Goal: Task Accomplishment & Management: Complete application form

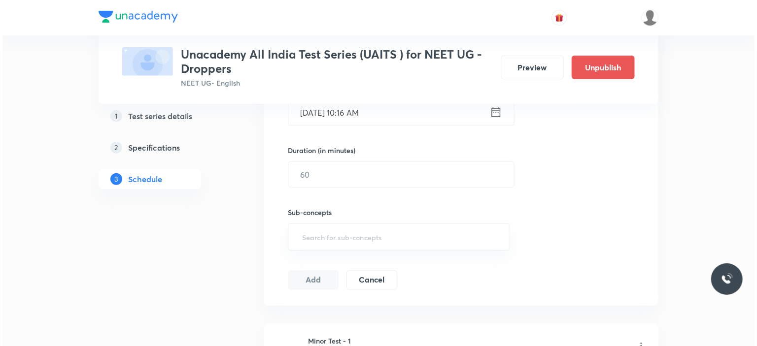
scroll to position [432, 0]
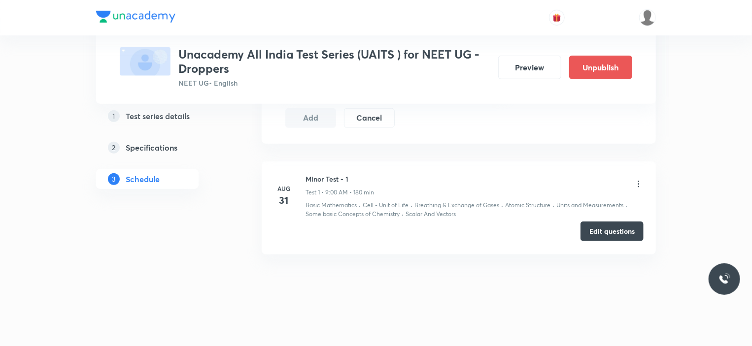
click at [613, 235] on button "Edit questions" at bounding box center [611, 232] width 63 height 20
click at [639, 181] on icon at bounding box center [638, 184] width 10 height 10
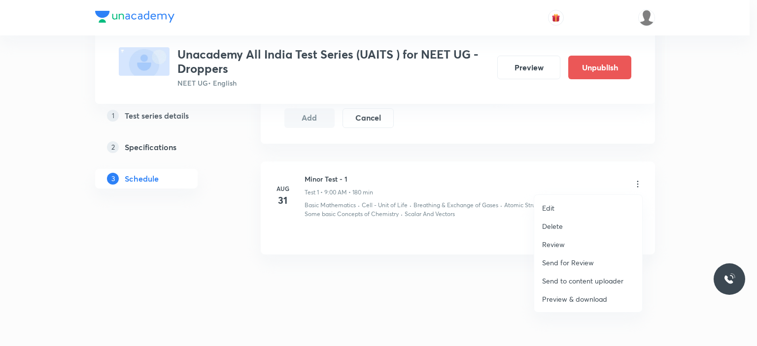
click at [599, 299] on p "Preview & download" at bounding box center [574, 299] width 65 height 10
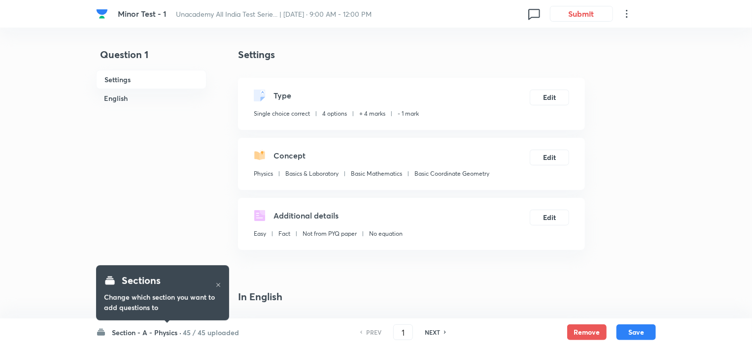
checkbox input "true"
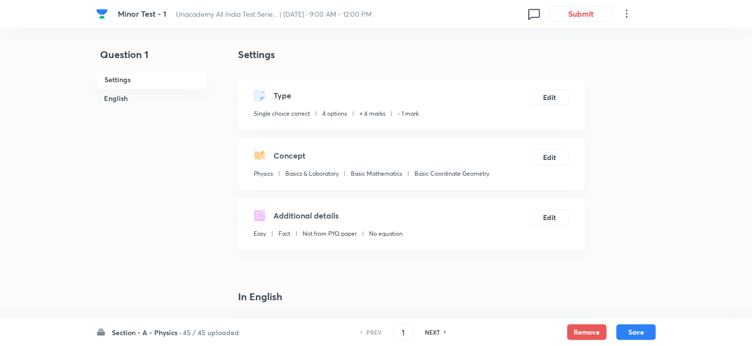
click at [430, 334] on h6 "NEXT" at bounding box center [432, 332] width 15 height 9
type input "2"
click at [430, 334] on h6 "NEXT" at bounding box center [432, 332] width 15 height 9
checkbox input "true"
type input "3"
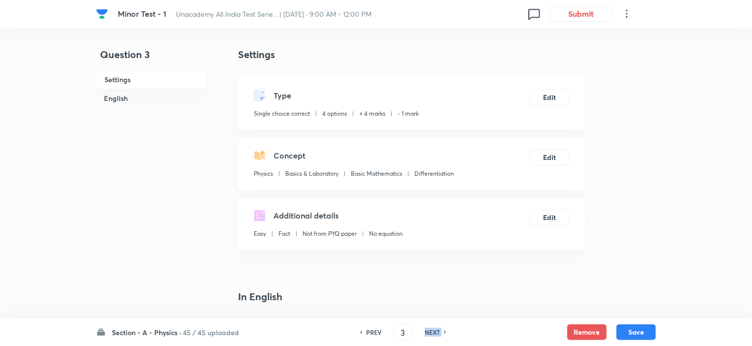
click at [430, 334] on h6 "NEXT" at bounding box center [432, 332] width 15 height 9
checkbox input "true"
type input "4"
click at [430, 334] on h6 "NEXT" at bounding box center [432, 332] width 15 height 9
checkbox input "false"
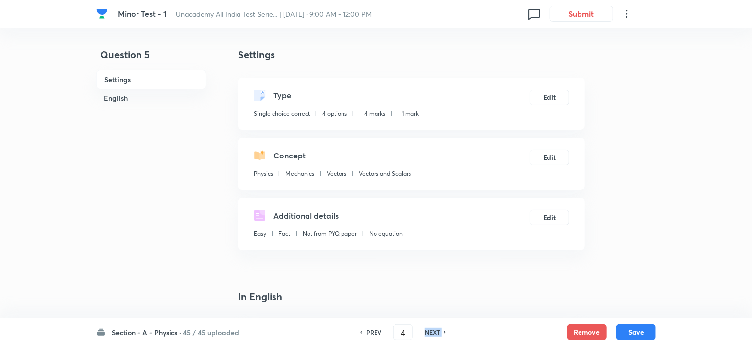
click at [430, 334] on h6 "NEXT" at bounding box center [432, 332] width 15 height 9
checkbox input "true"
type input "5"
checkbox input "false"
type input "6"
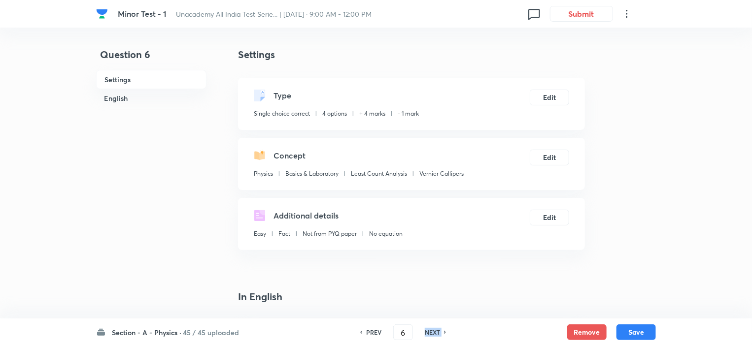
click at [430, 334] on h6 "NEXT" at bounding box center [432, 332] width 15 height 9
checkbox input "true"
type input "7"
click at [430, 334] on h6 "NEXT" at bounding box center [432, 332] width 15 height 9
checkbox input "false"
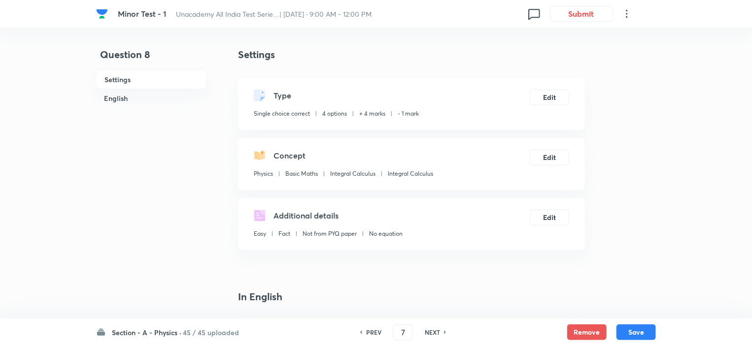
checkbox input "true"
type input "8"
click at [430, 334] on h6 "NEXT" at bounding box center [432, 332] width 15 height 9
checkbox input "false"
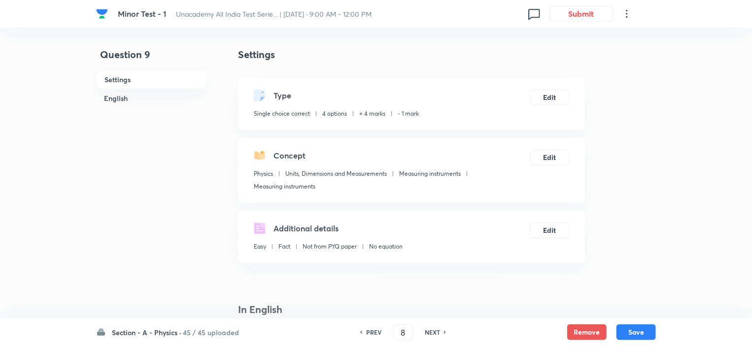
checkbox input "true"
type input "9"
click at [430, 334] on h6 "NEXT" at bounding box center [432, 332] width 15 height 9
checkbox input "true"
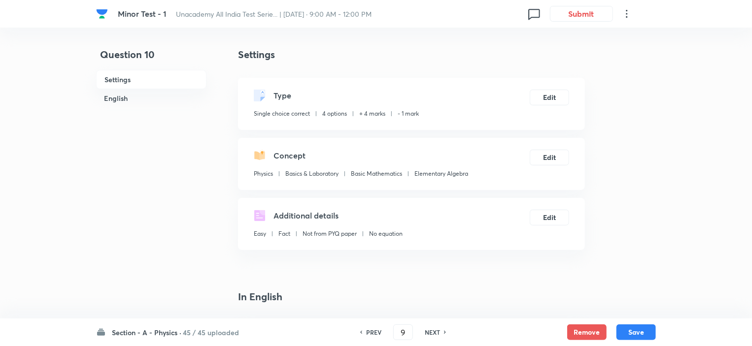
type input "10"
click at [430, 334] on h6 "NEXT" at bounding box center [432, 332] width 15 height 9
checkbox input "false"
checkbox input "true"
type input "11"
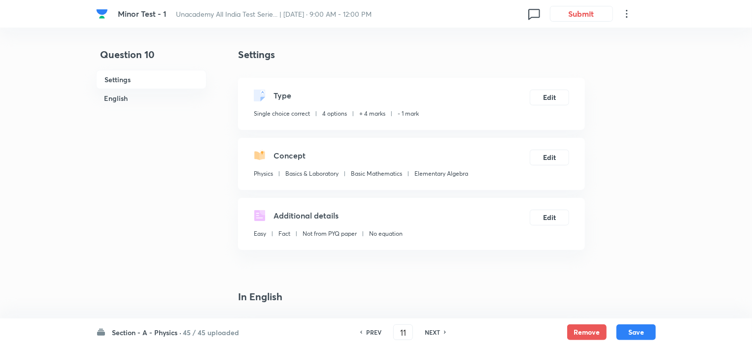
click at [430, 334] on h6 "NEXT" at bounding box center [432, 332] width 15 height 9
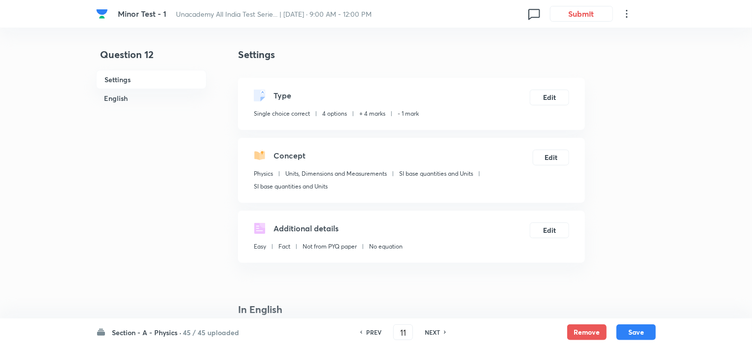
checkbox input "false"
checkbox input "true"
type input "12"
checkbox input "false"
click at [430, 334] on h6 "NEXT" at bounding box center [432, 332] width 15 height 9
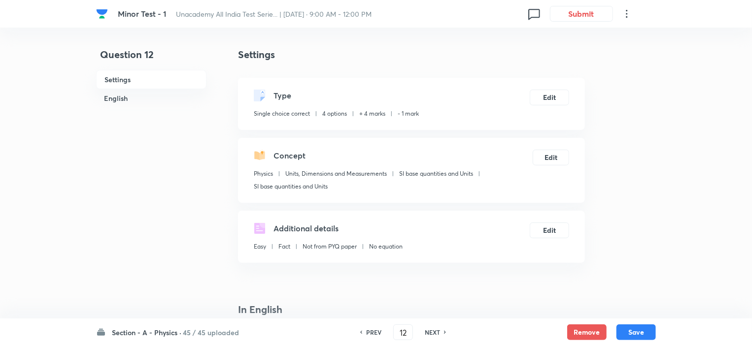
checkbox input "true"
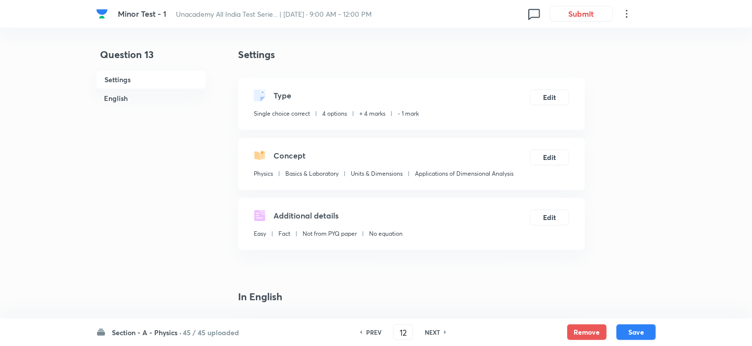
type input "13"
checkbox input "false"
click at [430, 334] on h6 "NEXT" at bounding box center [432, 332] width 15 height 9
checkbox input "true"
type input "14"
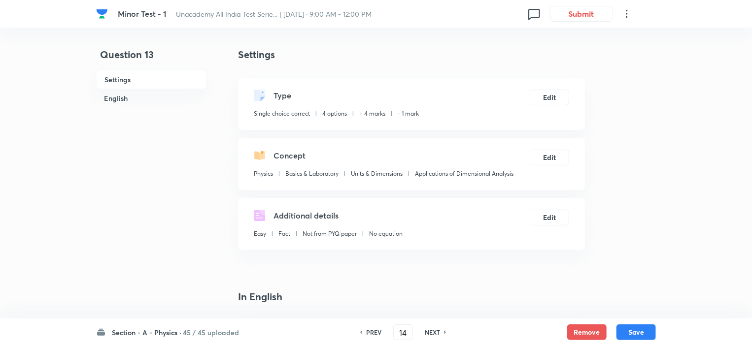
click at [430, 334] on h6 "NEXT" at bounding box center [432, 332] width 15 height 9
checkbox input "true"
type input "15"
checkbox input "false"
checkbox input "true"
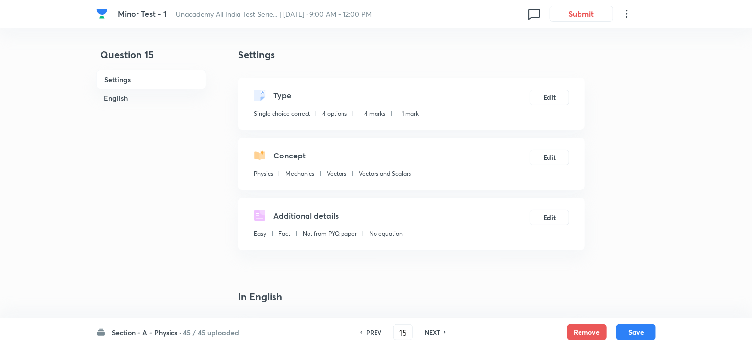
click at [430, 334] on h6 "NEXT" at bounding box center [432, 332] width 15 height 9
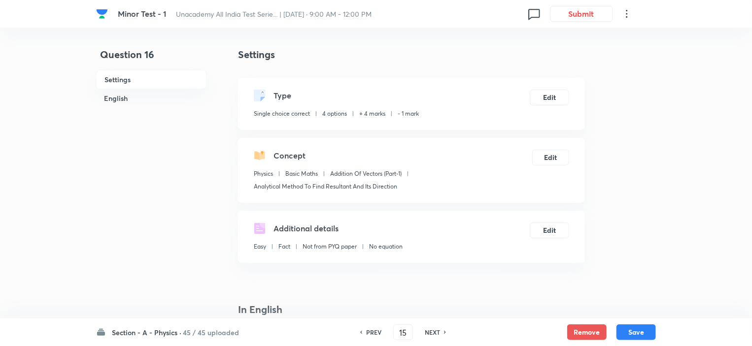
type input "16"
click at [430, 334] on h6 "NEXT" at bounding box center [432, 332] width 15 height 9
checkbox input "true"
type input "17"
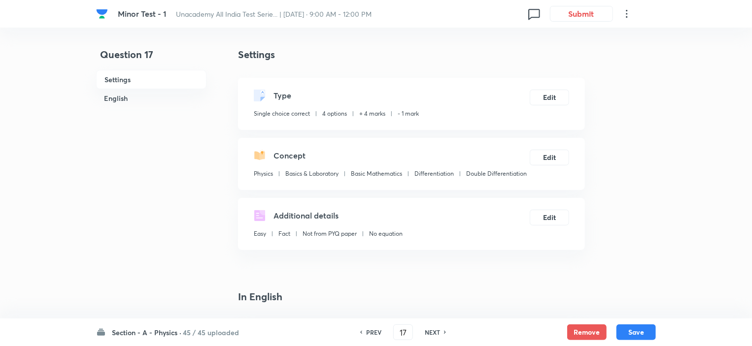
checkbox input "false"
checkbox input "true"
click at [430, 334] on h6 "NEXT" at bounding box center [432, 332] width 15 height 9
type input "18"
checkbox input "false"
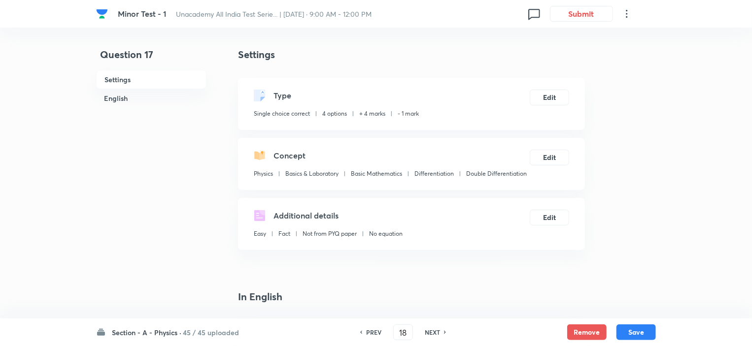
checkbox input "true"
click at [430, 334] on h6 "NEXT" at bounding box center [432, 332] width 15 height 9
type input "19"
checkbox input "true"
click at [430, 334] on h6 "NEXT" at bounding box center [432, 332] width 15 height 9
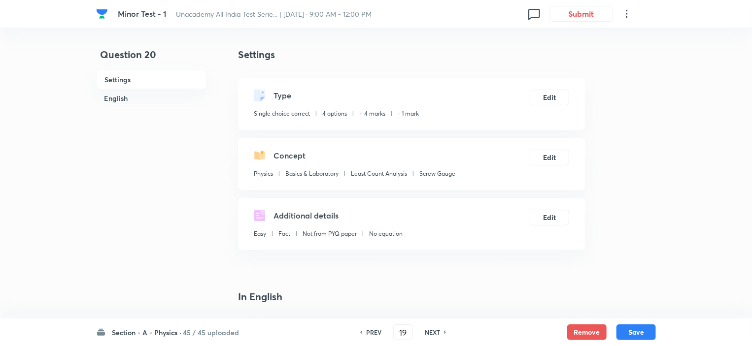
type input "20"
checkbox input "false"
checkbox input "true"
click at [430, 334] on h6 "NEXT" at bounding box center [432, 332] width 15 height 9
type input "21"
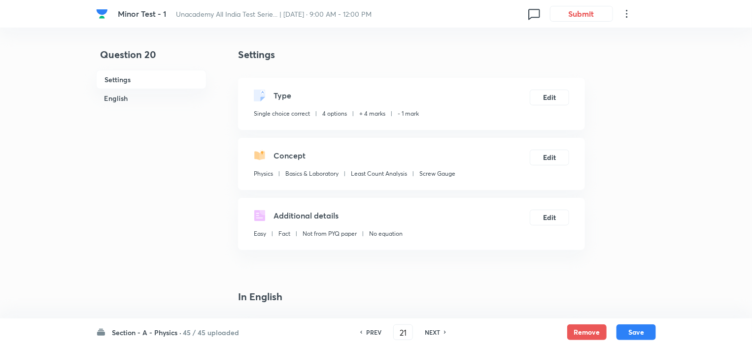
checkbox input "false"
checkbox input "true"
click at [430, 334] on h6 "NEXT" at bounding box center [432, 332] width 15 height 9
type input "22"
checkbox input "false"
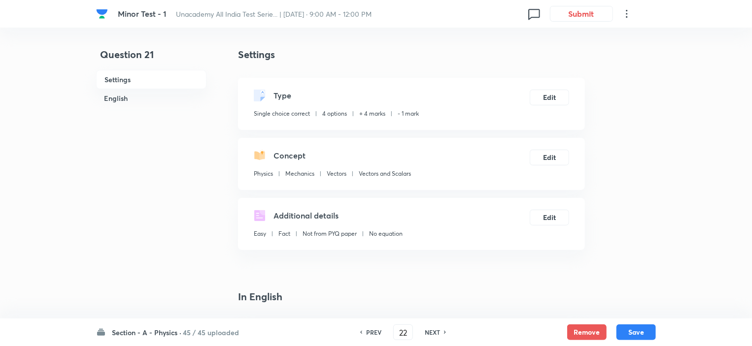
checkbox input "true"
click at [430, 334] on h6 "NEXT" at bounding box center [432, 332] width 15 height 9
type input "23"
checkbox input "false"
checkbox input "true"
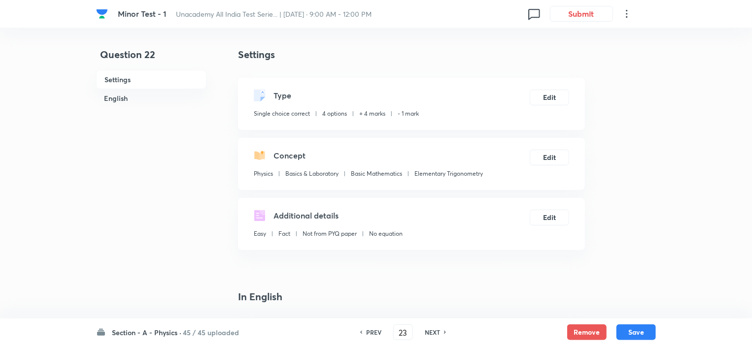
click at [430, 334] on h6 "NEXT" at bounding box center [432, 332] width 15 height 9
type input "24"
checkbox input "false"
checkbox input "true"
click at [430, 334] on h6 "NEXT" at bounding box center [432, 332] width 15 height 9
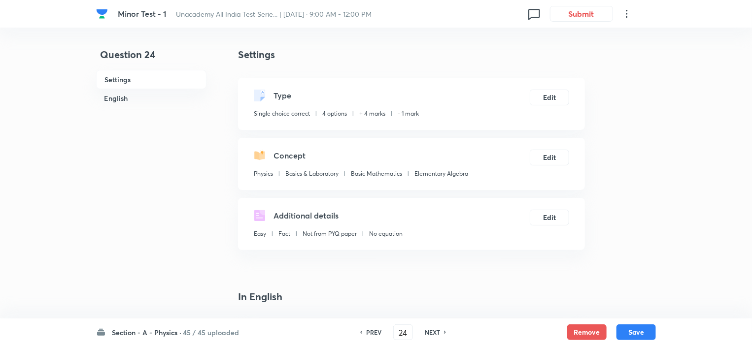
type input "25"
checkbox input "false"
checkbox input "true"
click at [430, 334] on h6 "NEXT" at bounding box center [432, 332] width 15 height 9
type input "26"
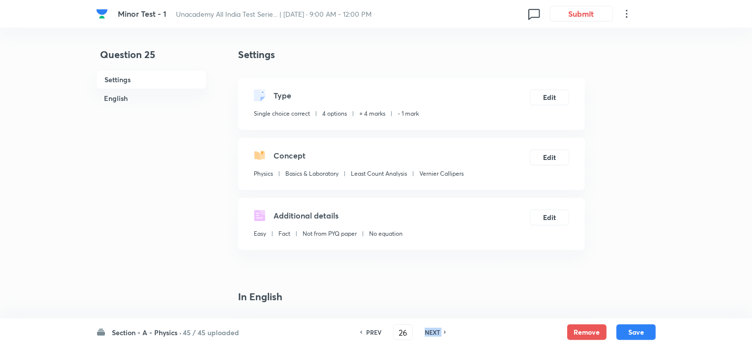
checkbox input "false"
checkbox input "true"
click at [430, 334] on h6 "NEXT" at bounding box center [432, 332] width 15 height 9
type input "27"
checkbox input "false"
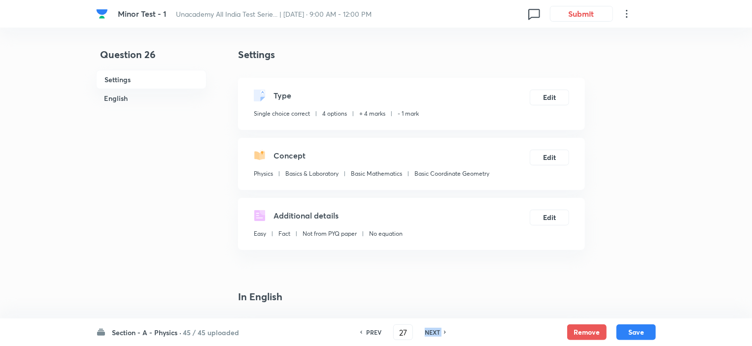
checkbox input "true"
click at [430, 334] on h6 "NEXT" at bounding box center [432, 332] width 15 height 9
type input "28"
checkbox input "false"
checkbox input "true"
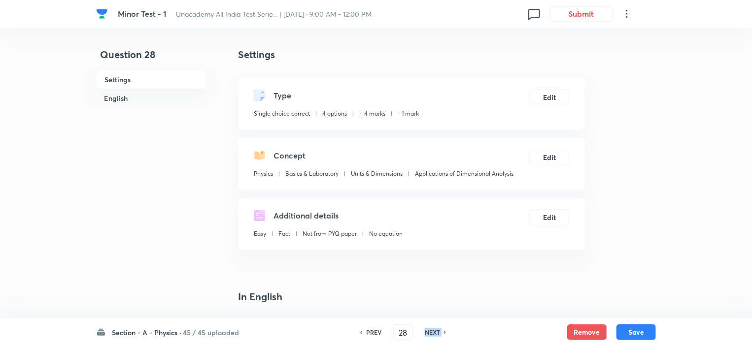
click at [430, 334] on h6 "NEXT" at bounding box center [432, 332] width 15 height 9
type input "29"
checkbox input "false"
checkbox input "true"
click at [430, 334] on h6 "NEXT" at bounding box center [432, 332] width 15 height 9
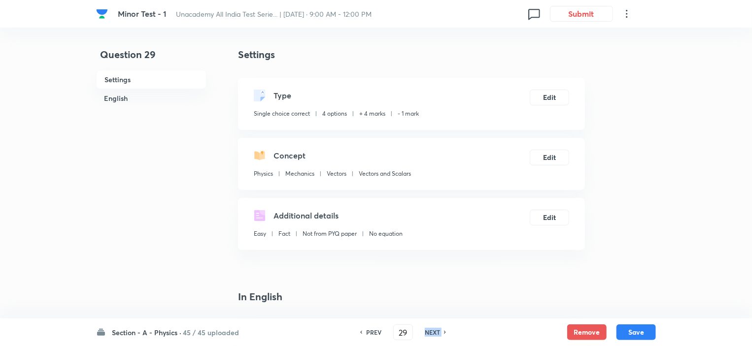
type input "30"
checkbox input "false"
checkbox input "true"
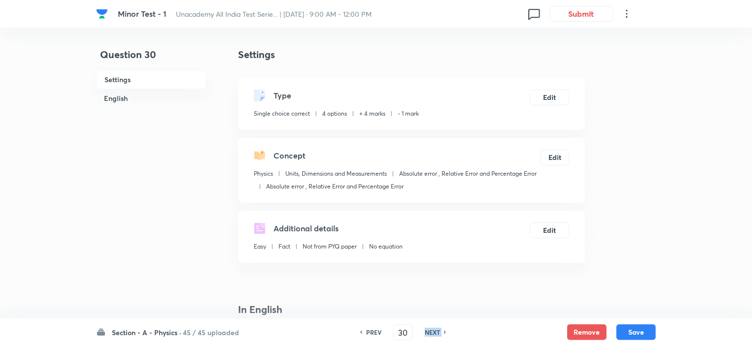
click at [430, 334] on h6 "NEXT" at bounding box center [432, 332] width 15 height 9
type input "31"
checkbox input "true"
click at [430, 334] on h6 "NEXT" at bounding box center [432, 332] width 15 height 9
type input "32"
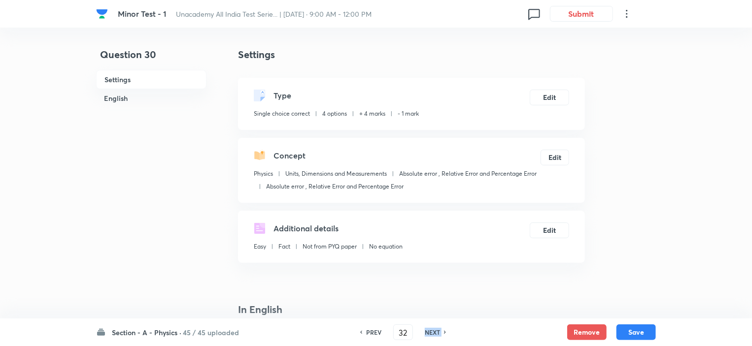
checkbox input "false"
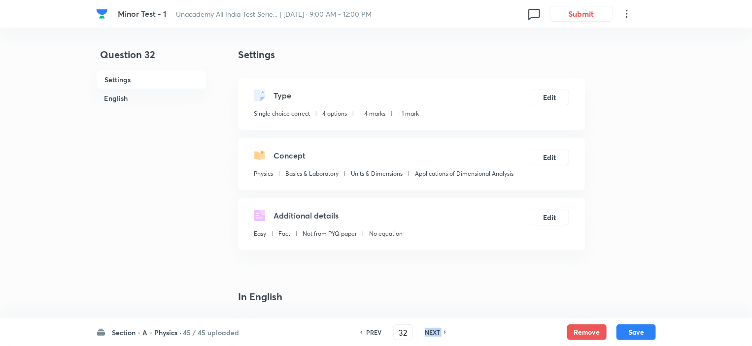
checkbox input "true"
click at [430, 334] on h6 "NEXT" at bounding box center [432, 332] width 15 height 9
type input "33"
checkbox input "true"
click at [430, 334] on h6 "NEXT" at bounding box center [432, 332] width 15 height 9
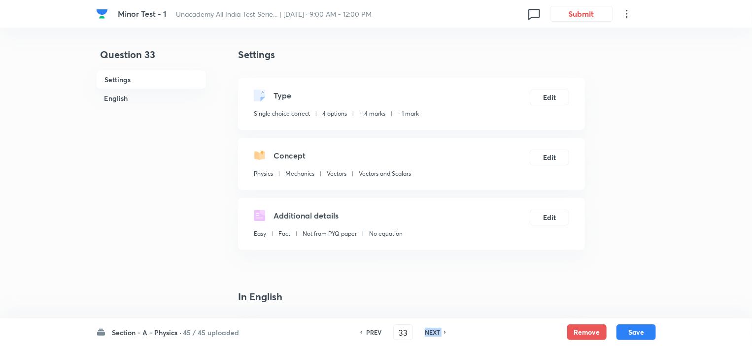
type input "34"
checkbox input "false"
checkbox input "true"
click at [430, 334] on h6 "NEXT" at bounding box center [432, 332] width 15 height 9
type input "35"
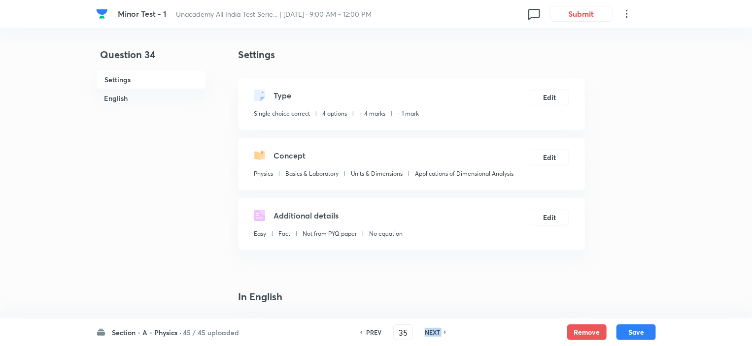
checkbox input "false"
checkbox input "true"
click at [430, 334] on h6 "NEXT" at bounding box center [432, 332] width 15 height 9
type input "36"
checkbox input "false"
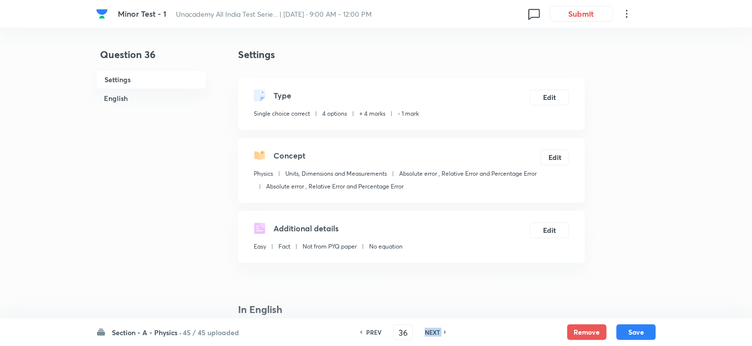
checkbox input "true"
click at [430, 334] on h6 "NEXT" at bounding box center [432, 332] width 15 height 9
type input "37"
checkbox input "false"
checkbox input "true"
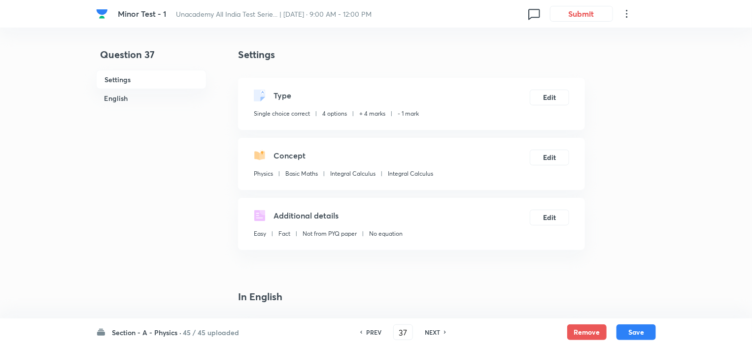
click at [430, 333] on h6 "NEXT" at bounding box center [432, 332] width 15 height 9
type input "38"
checkbox input "false"
checkbox input "true"
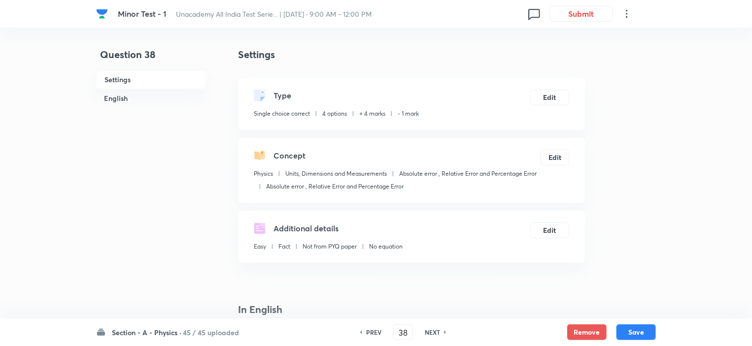
click at [430, 333] on h6 "NEXT" at bounding box center [432, 332] width 15 height 9
type input "39"
checkbox input "false"
checkbox input "true"
click at [430, 333] on h6 "NEXT" at bounding box center [432, 332] width 15 height 9
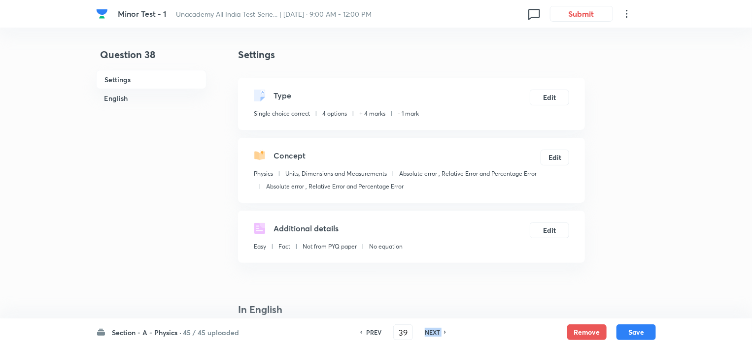
type input "40"
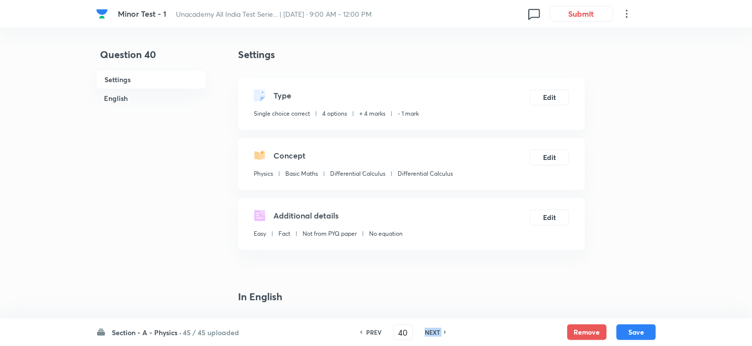
checkbox input "true"
click at [430, 333] on h6 "NEXT" at bounding box center [432, 332] width 15 height 9
type input "41"
checkbox input "false"
checkbox input "true"
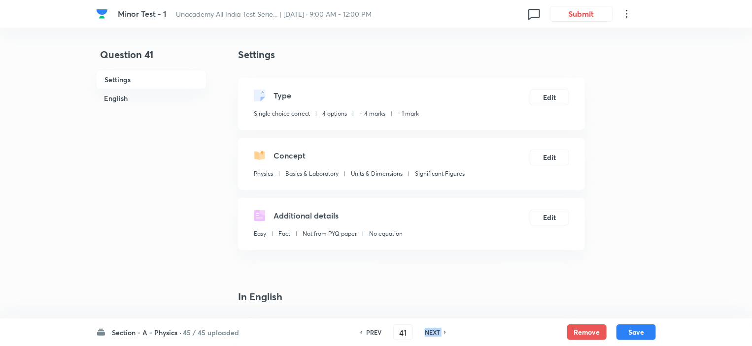
click at [430, 333] on h6 "NEXT" at bounding box center [432, 332] width 15 height 9
type input "42"
checkbox input "false"
checkbox input "true"
click at [430, 333] on h6 "NEXT" at bounding box center [432, 332] width 15 height 9
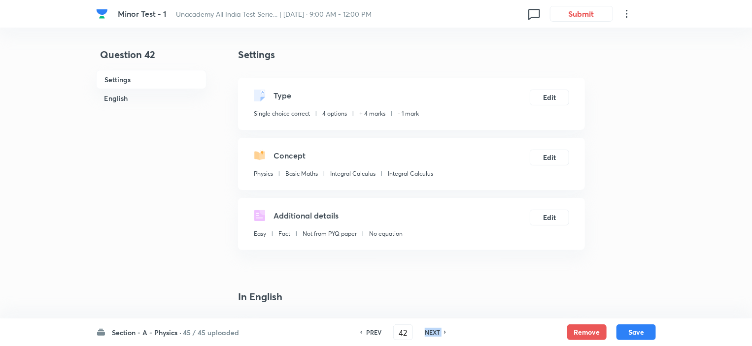
type input "43"
checkbox input "false"
checkbox input "true"
click at [430, 333] on h6 "NEXT" at bounding box center [432, 332] width 15 height 9
type input "44"
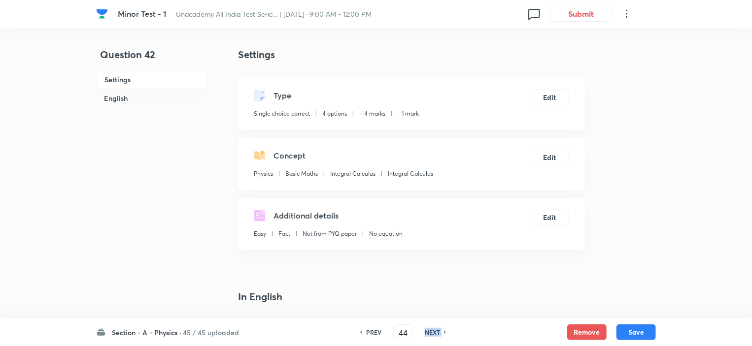
checkbox input "false"
checkbox input "true"
click at [430, 333] on h6 "NEXT" at bounding box center [432, 332] width 15 height 9
type input "45"
checkbox input "false"
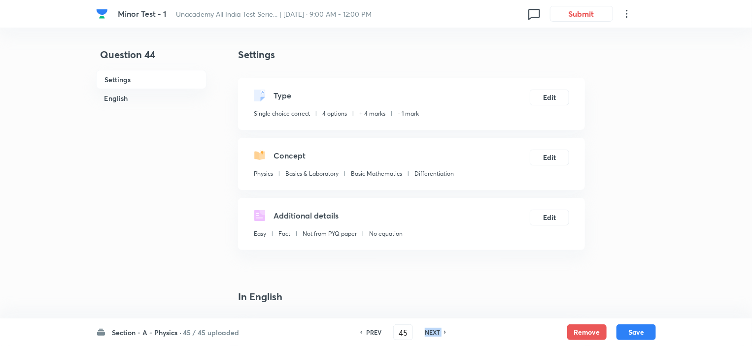
checkbox input "true"
click at [430, 333] on h6 "NEXT" at bounding box center [432, 332] width 15 height 9
type input "46"
checkbox input "false"
checkbox input "true"
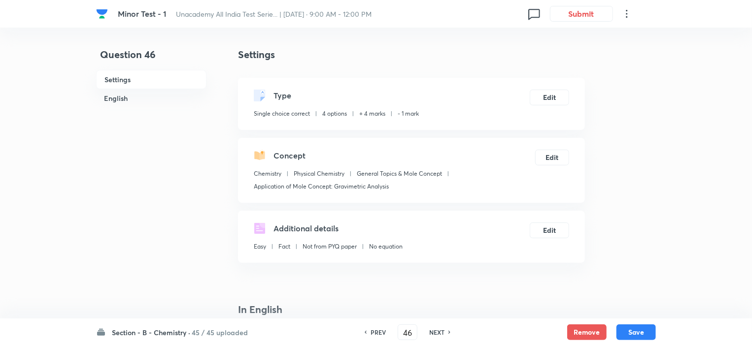
click at [430, 333] on h6 "NEXT" at bounding box center [436, 332] width 15 height 9
type input "47"
checkbox input "false"
click at [430, 333] on h6 "NEXT" at bounding box center [436, 332] width 15 height 9
checkbox input "true"
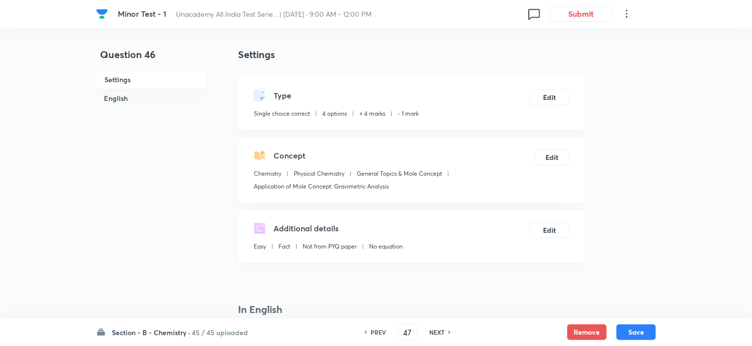
type input "48"
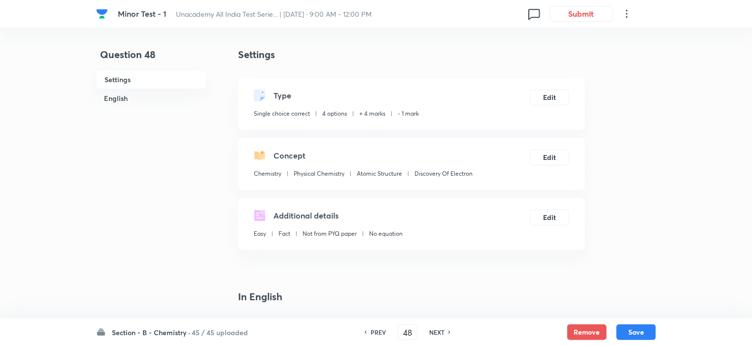
checkbox input "false"
click at [430, 333] on h6 "NEXT" at bounding box center [436, 332] width 15 height 9
checkbox input "true"
type input "49"
click at [430, 333] on h6 "NEXT" at bounding box center [436, 332] width 15 height 9
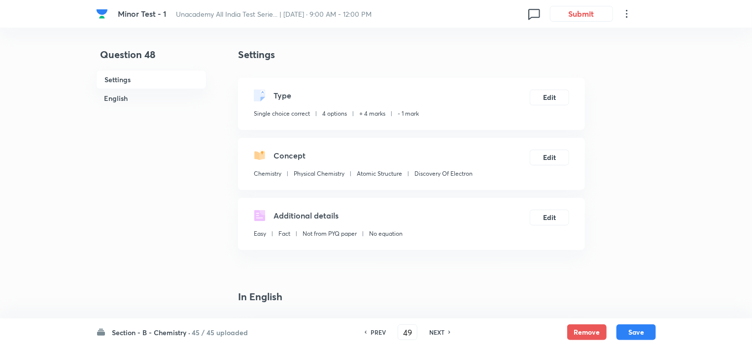
checkbox input "true"
type input "50"
checkbox input "false"
checkbox input "true"
click at [430, 333] on h6 "NEXT" at bounding box center [436, 332] width 15 height 9
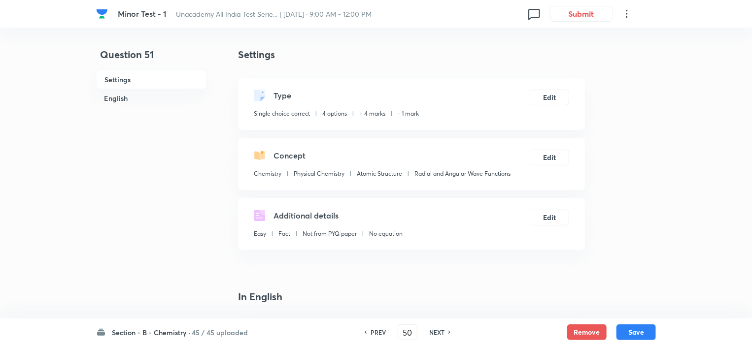
type input "51"
checkbox input "true"
click at [430, 333] on h6 "NEXT" at bounding box center [436, 332] width 15 height 9
type input "52"
checkbox input "false"
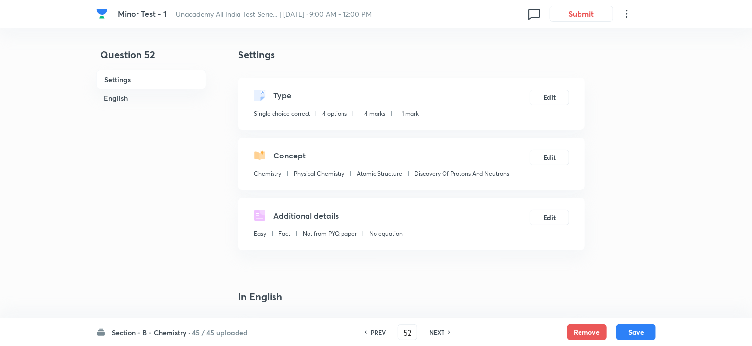
checkbox input "true"
click at [430, 333] on h6 "NEXT" at bounding box center [436, 332] width 15 height 9
type input "53"
checkbox input "false"
checkbox input "true"
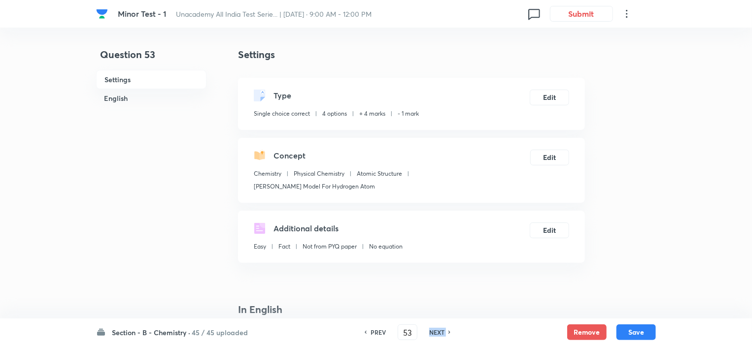
click at [430, 333] on h6 "NEXT" at bounding box center [436, 332] width 15 height 9
type input "54"
checkbox input "true"
click at [430, 333] on h6 "NEXT" at bounding box center [436, 332] width 15 height 9
type input "55"
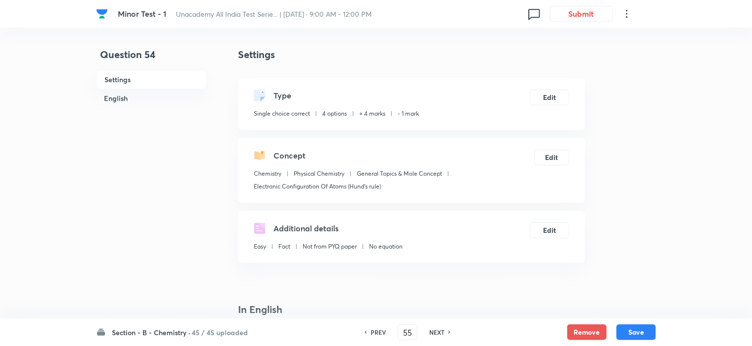
checkbox input "true"
click at [430, 333] on h6 "NEXT" at bounding box center [436, 332] width 15 height 9
type input "56"
checkbox input "false"
checkbox input "true"
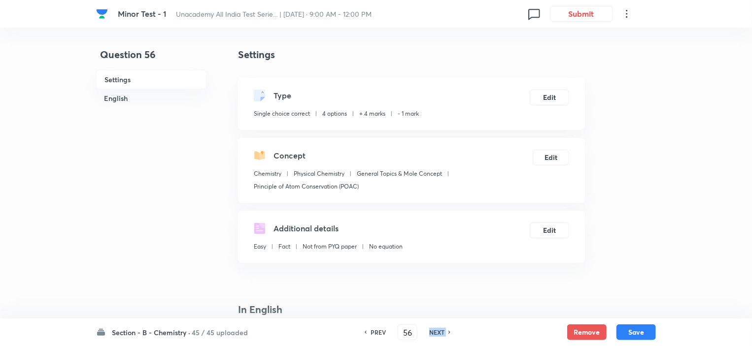
click at [430, 333] on h6 "NEXT" at bounding box center [436, 332] width 15 height 9
type input "57"
checkbox input "false"
checkbox input "true"
click at [430, 333] on h6 "NEXT" at bounding box center [436, 332] width 15 height 9
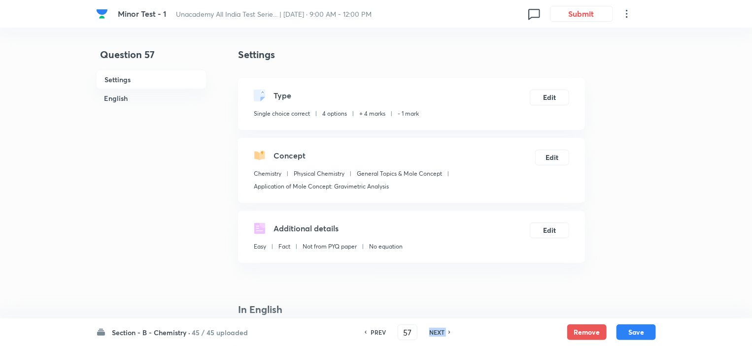
type input "58"
checkbox input "false"
checkbox input "true"
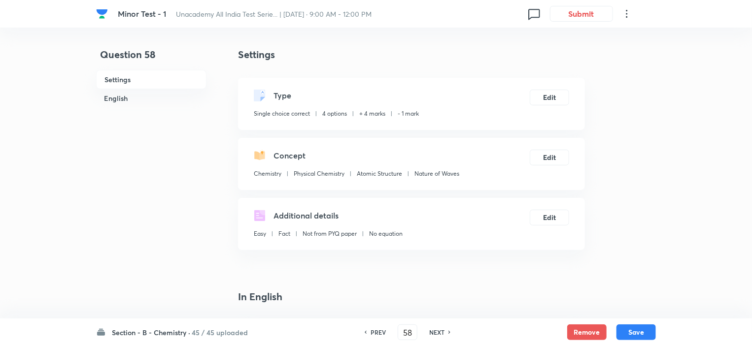
click at [430, 333] on h6 "NEXT" at bounding box center [436, 332] width 15 height 9
type input "59"
checkbox input "false"
checkbox input "true"
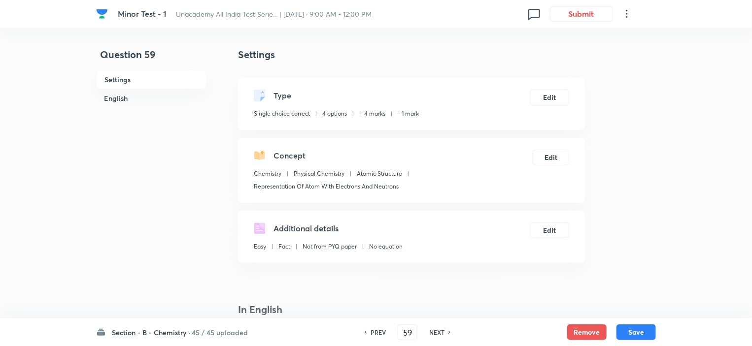
click at [430, 333] on h6 "NEXT" at bounding box center [436, 332] width 15 height 9
type input "60"
checkbox input "false"
checkbox input "true"
click at [430, 333] on h6 "NEXT" at bounding box center [436, 332] width 15 height 9
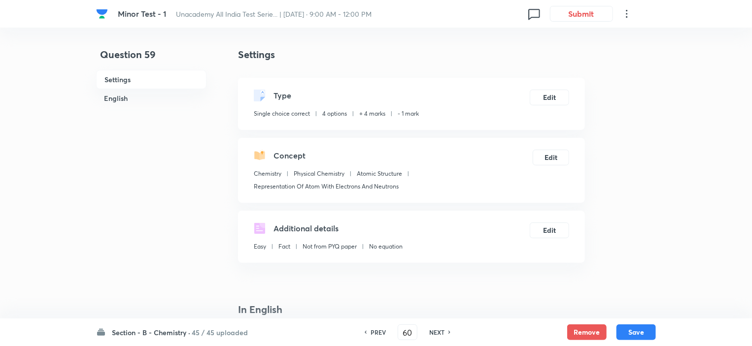
type input "61"
click at [430, 333] on h6 "NEXT" at bounding box center [436, 332] width 15 height 9
checkbox input "true"
type input "62"
checkbox input "false"
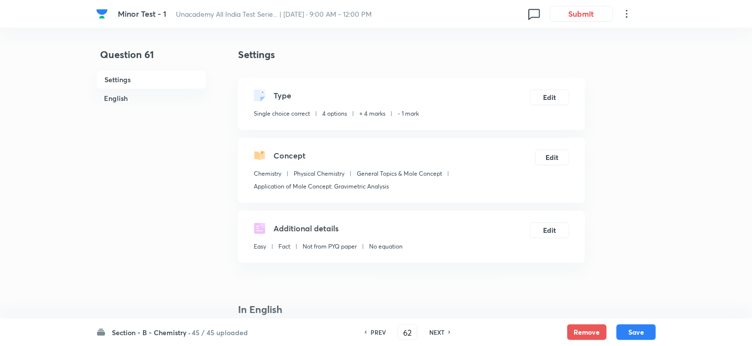
checkbox input "true"
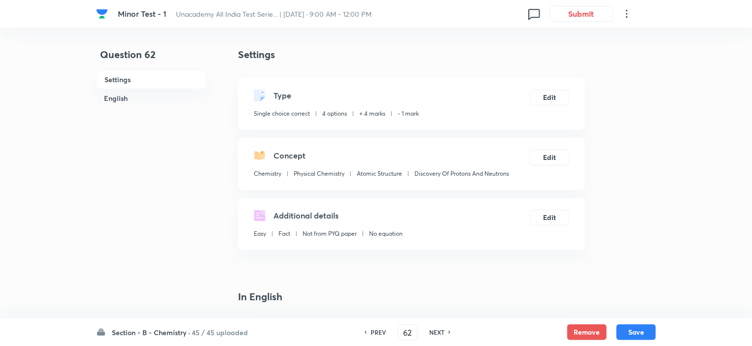
click at [430, 333] on h6 "NEXT" at bounding box center [436, 332] width 15 height 9
type input "63"
checkbox input "true"
click at [430, 333] on h6 "NEXT" at bounding box center [436, 332] width 15 height 9
type input "64"
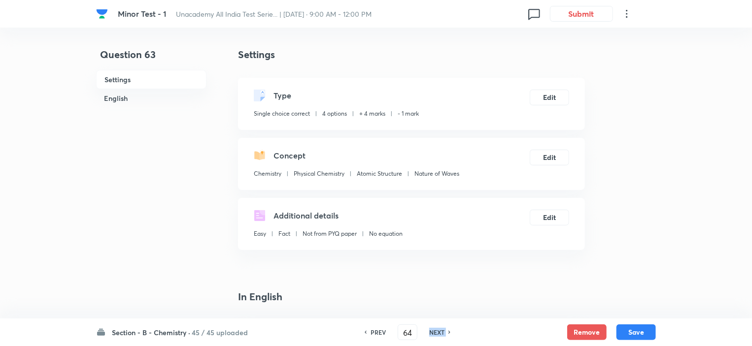
checkbox input "true"
click at [430, 333] on h6 "NEXT" at bounding box center [436, 332] width 15 height 9
type input "65"
checkbox input "false"
checkbox input "true"
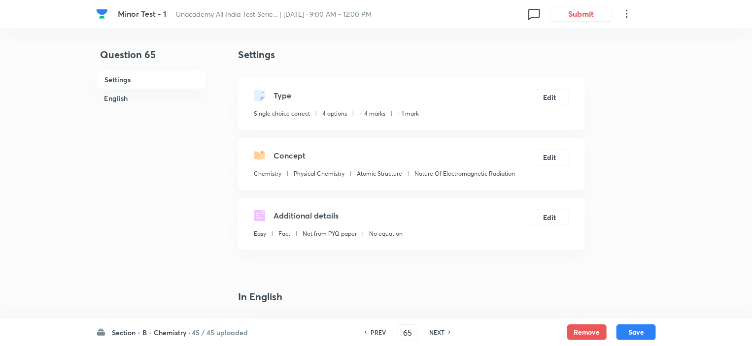
click at [430, 333] on h6 "NEXT" at bounding box center [436, 332] width 15 height 9
type input "66"
checkbox input "false"
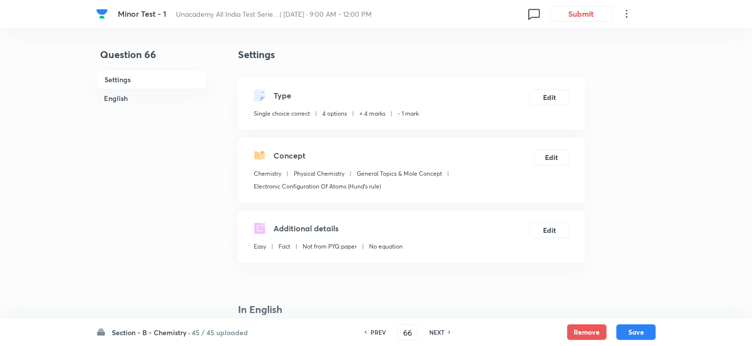
checkbox input "true"
click at [430, 333] on h6 "NEXT" at bounding box center [436, 332] width 15 height 9
type input "67"
checkbox input "false"
checkbox input "true"
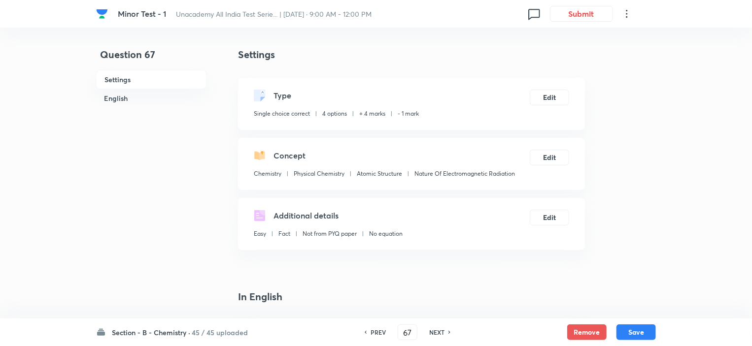
click at [430, 333] on h6 "NEXT" at bounding box center [436, 332] width 15 height 9
type input "68"
checkbox input "false"
checkbox input "true"
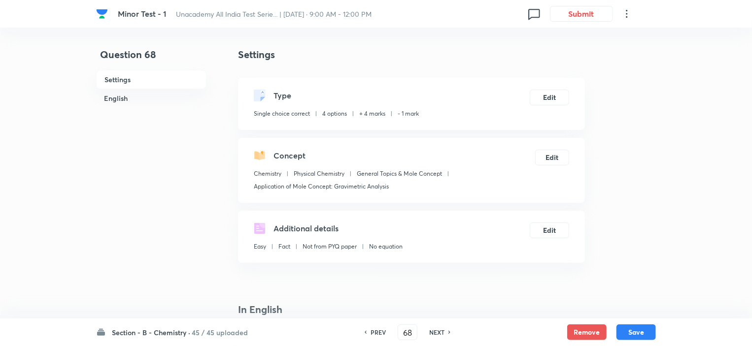
click at [430, 333] on h6 "NEXT" at bounding box center [436, 332] width 15 height 9
type input "69"
checkbox input "true"
click at [430, 333] on h6 "NEXT" at bounding box center [436, 332] width 15 height 9
type input "70"
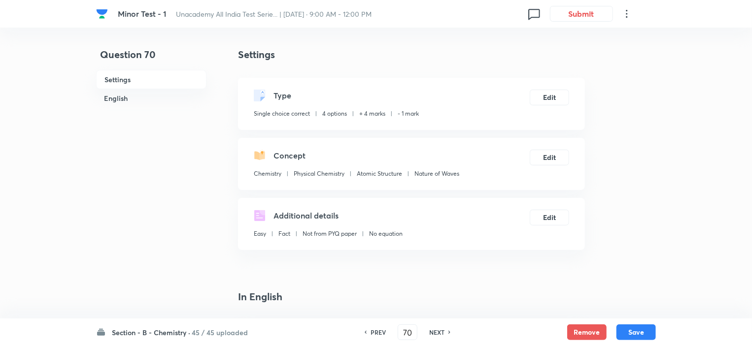
checkbox input "false"
checkbox input "true"
click at [430, 333] on h6 "NEXT" at bounding box center [436, 332] width 15 height 9
type input "71"
checkbox input "false"
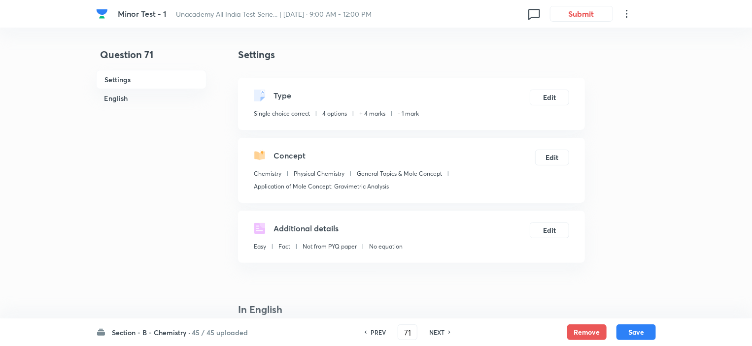
checkbox input "true"
click at [430, 333] on h6 "NEXT" at bounding box center [436, 332] width 15 height 9
type input "72"
checkbox input "false"
checkbox input "true"
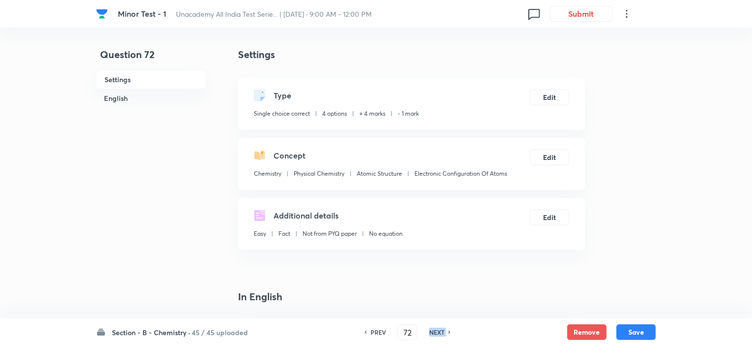
click at [430, 333] on h6 "NEXT" at bounding box center [436, 332] width 15 height 9
type input "73"
checkbox input "true"
click at [430, 333] on h6 "NEXT" at bounding box center [436, 332] width 15 height 9
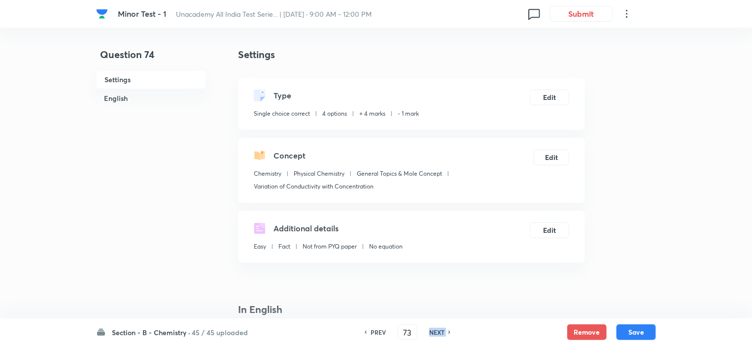
type input "74"
checkbox input "false"
click at [430, 333] on h6 "NEXT" at bounding box center [436, 332] width 15 height 9
checkbox input "true"
click at [430, 333] on h6 "NEXT" at bounding box center [436, 332] width 15 height 9
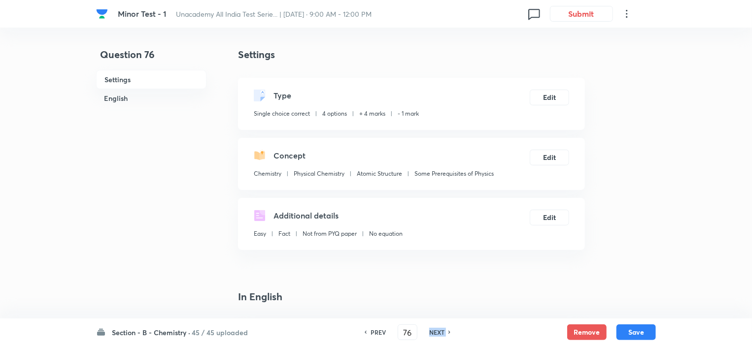
click at [430, 333] on h6 "NEXT" at bounding box center [436, 332] width 15 height 9
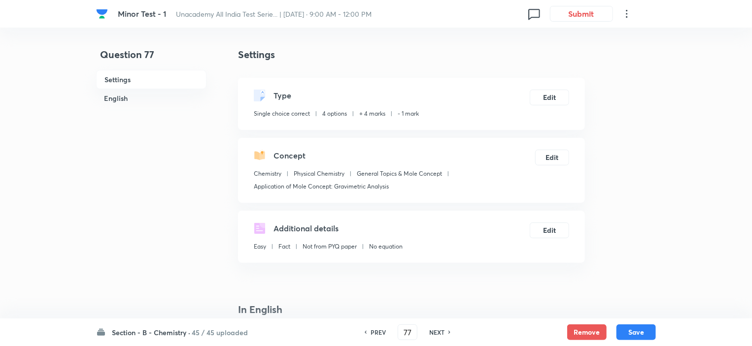
click at [430, 333] on h6 "NEXT" at bounding box center [436, 332] width 15 height 9
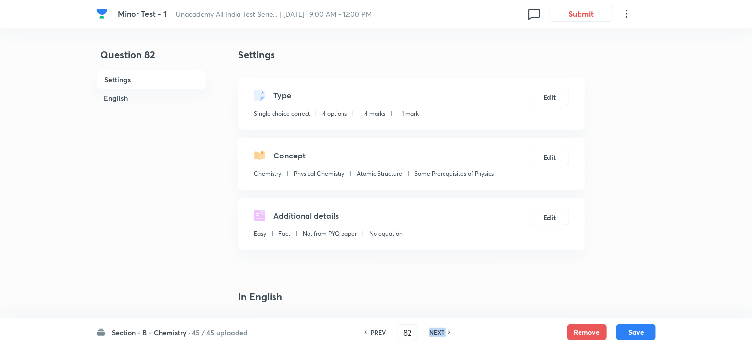
click at [430, 333] on h6 "NEXT" at bounding box center [436, 332] width 15 height 9
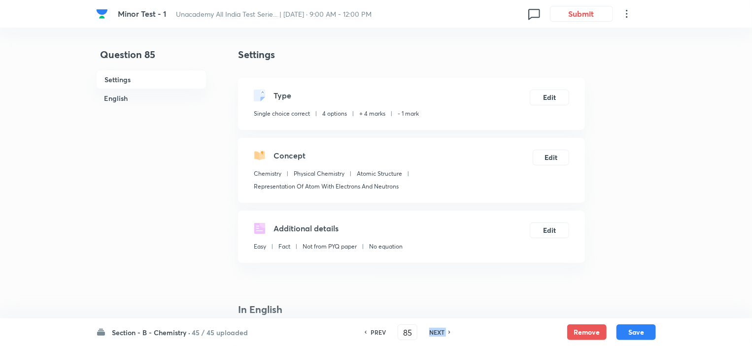
click at [430, 333] on h6 "NEXT" at bounding box center [436, 332] width 15 height 9
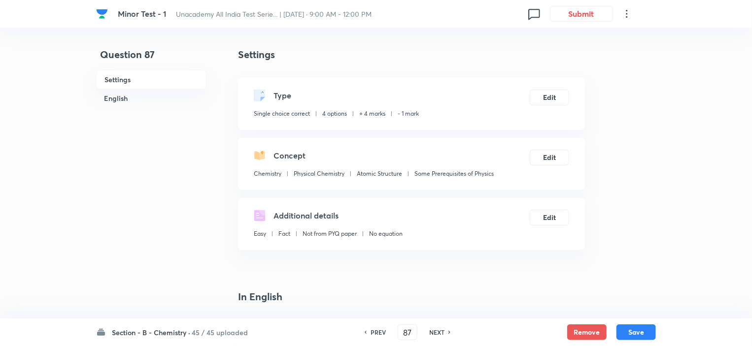
click at [430, 333] on h6 "NEXT" at bounding box center [436, 332] width 15 height 9
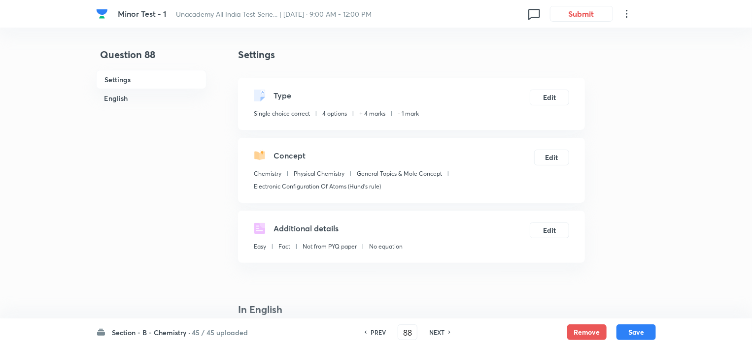
click at [430, 333] on h6 "NEXT" at bounding box center [436, 332] width 15 height 9
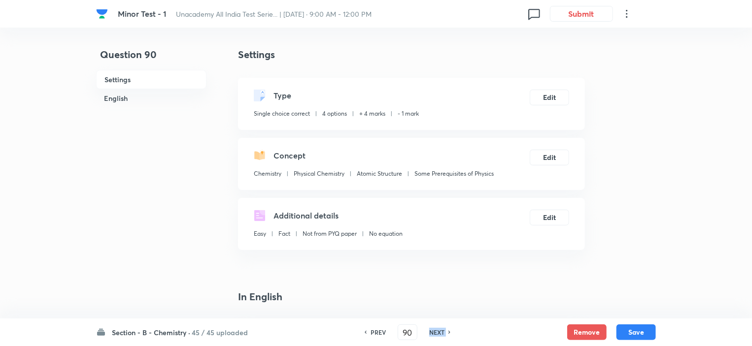
click at [430, 333] on h6 "NEXT" at bounding box center [436, 332] width 15 height 9
click at [430, 333] on h6 "NEXT" at bounding box center [433, 332] width 15 height 9
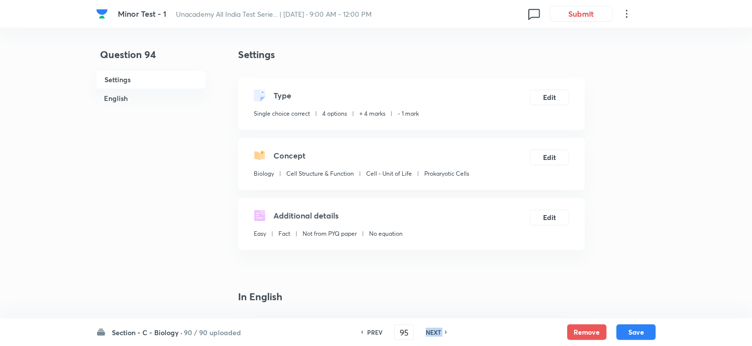
click at [430, 333] on h6 "NEXT" at bounding box center [433, 332] width 15 height 9
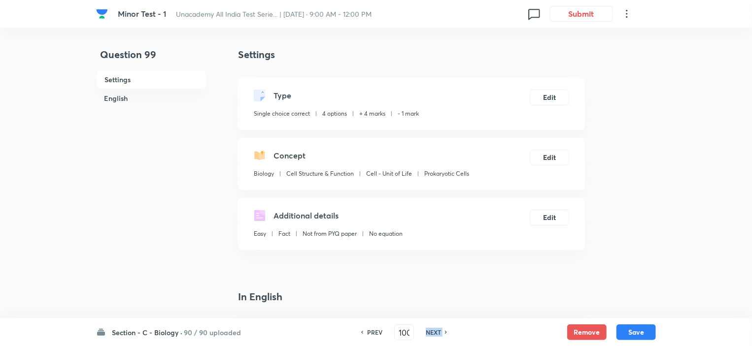
click at [430, 333] on h6 "NEXT" at bounding box center [433, 332] width 15 height 9
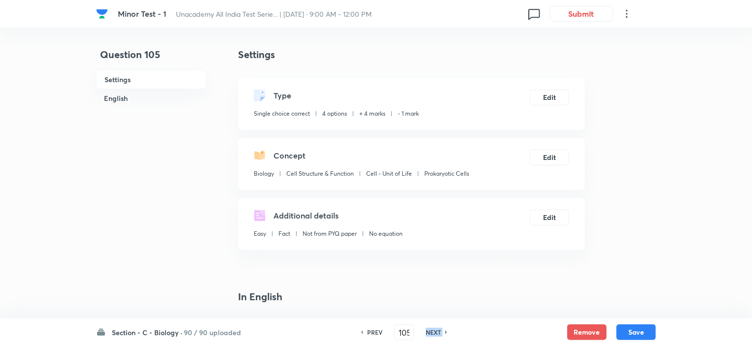
click at [430, 333] on h6 "NEXT" at bounding box center [433, 332] width 15 height 9
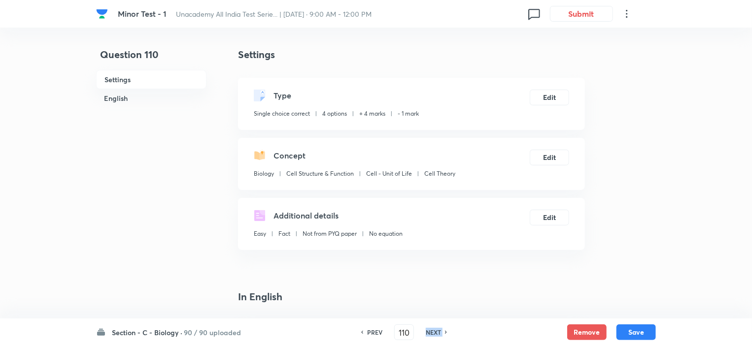
click at [430, 333] on h6 "NEXT" at bounding box center [433, 332] width 15 height 9
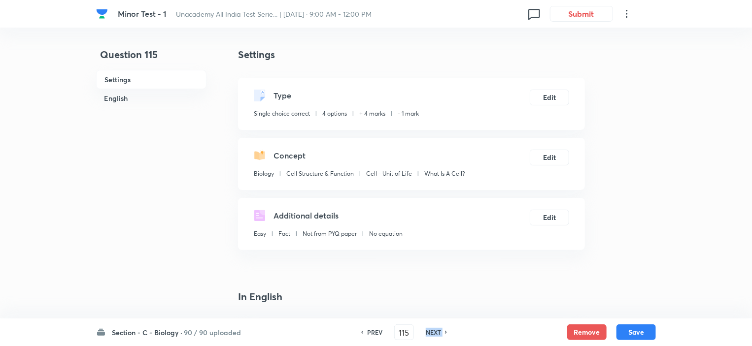
click at [430, 333] on h6 "NEXT" at bounding box center [433, 332] width 15 height 9
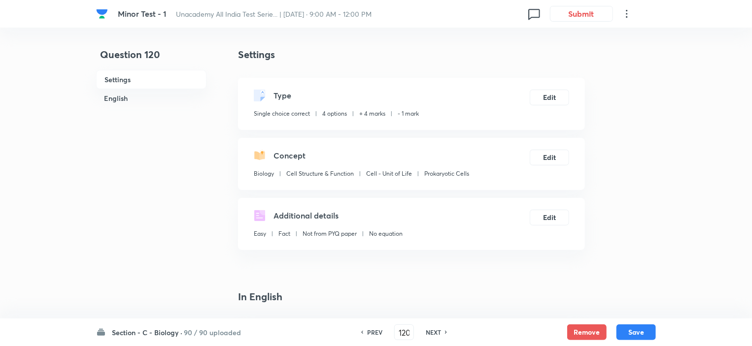
click at [430, 333] on h6 "NEXT" at bounding box center [433, 332] width 15 height 9
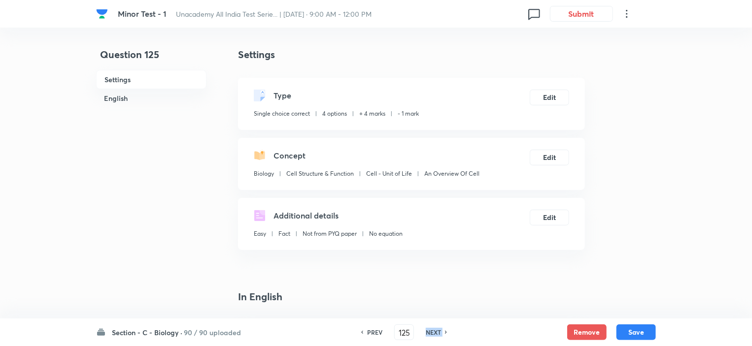
click at [430, 333] on h6 "NEXT" at bounding box center [433, 332] width 15 height 9
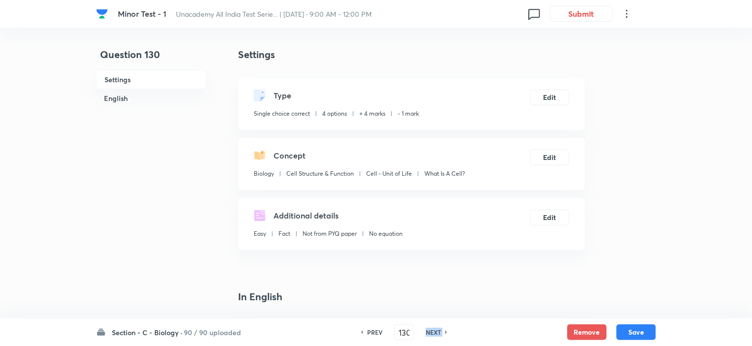
click at [430, 333] on h6 "NEXT" at bounding box center [433, 332] width 15 height 9
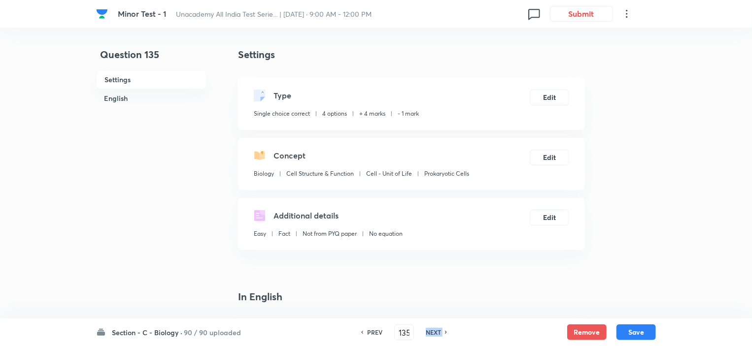
click at [430, 333] on h6 "NEXT" at bounding box center [433, 332] width 15 height 9
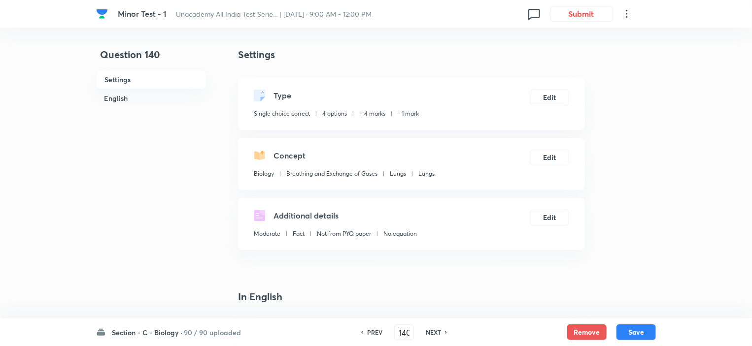
click at [430, 333] on h6 "NEXT" at bounding box center [433, 332] width 15 height 9
click at [429, 331] on h6 "NEXT" at bounding box center [433, 332] width 15 height 9
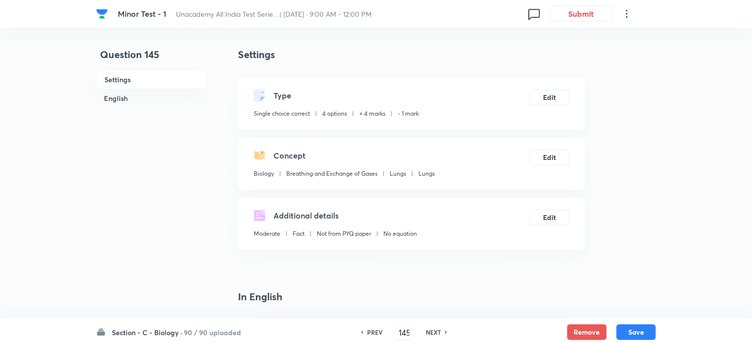
click at [429, 331] on h6 "NEXT" at bounding box center [433, 332] width 15 height 9
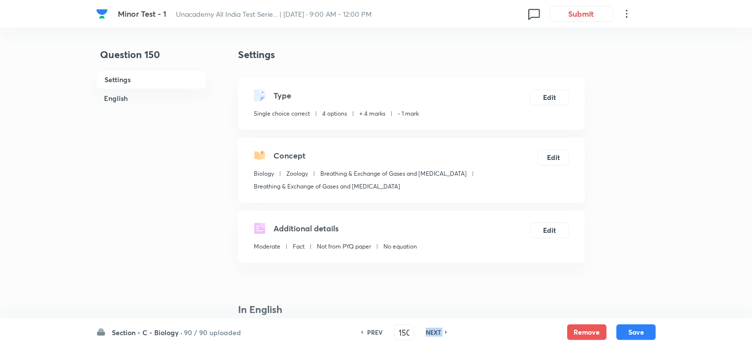
click at [429, 331] on h6 "NEXT" at bounding box center [433, 332] width 15 height 9
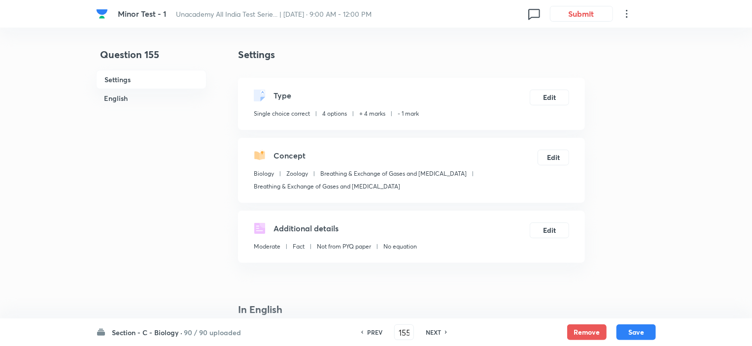
click at [429, 331] on h6 "NEXT" at bounding box center [433, 332] width 15 height 9
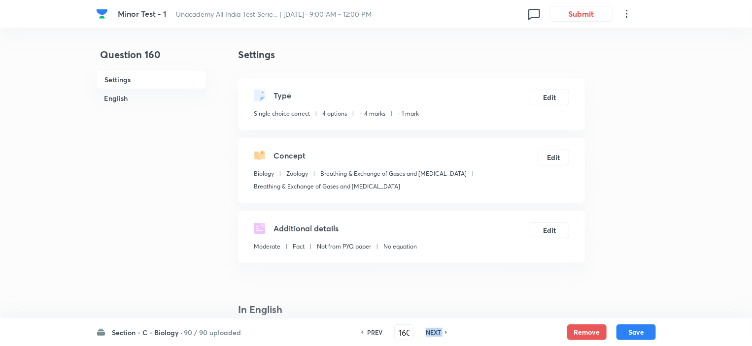
click at [429, 331] on h6 "NEXT" at bounding box center [433, 332] width 15 height 9
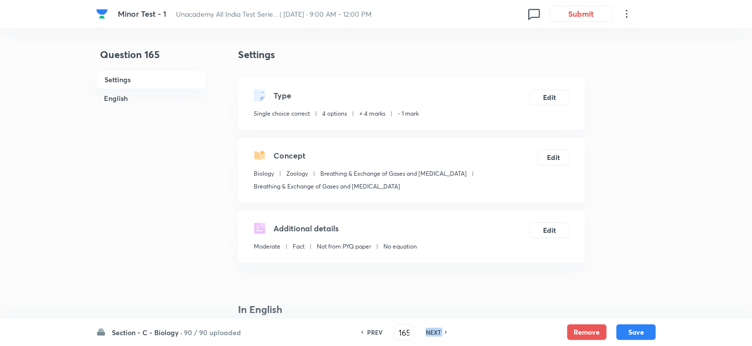
click at [429, 331] on h6 "NEXT" at bounding box center [433, 332] width 15 height 9
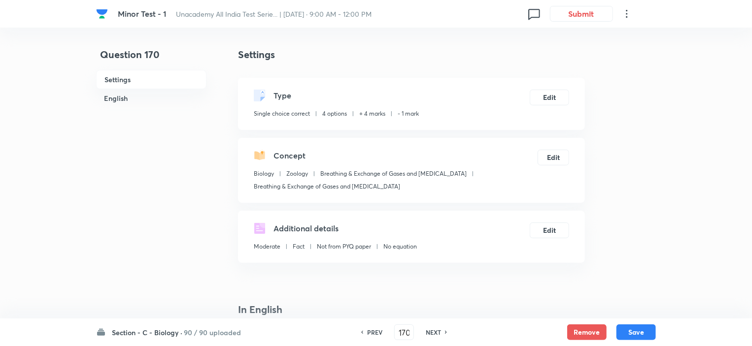
click at [429, 331] on h6 "NEXT" at bounding box center [433, 332] width 15 height 9
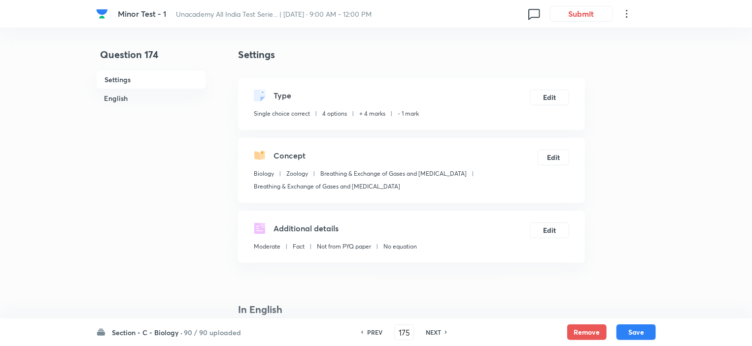
click at [429, 331] on h6 "NEXT" at bounding box center [433, 332] width 15 height 9
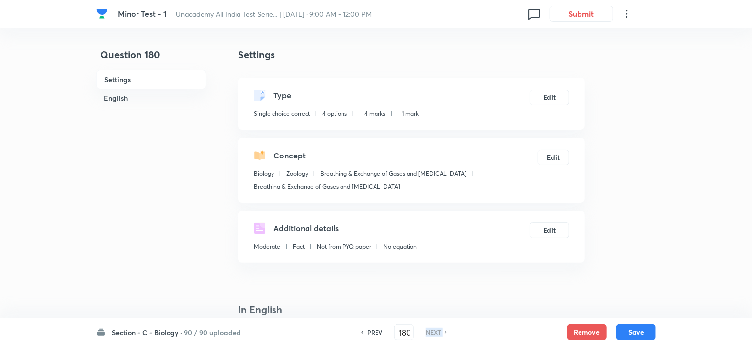
click at [429, 331] on h6 "NEXT" at bounding box center [433, 332] width 15 height 9
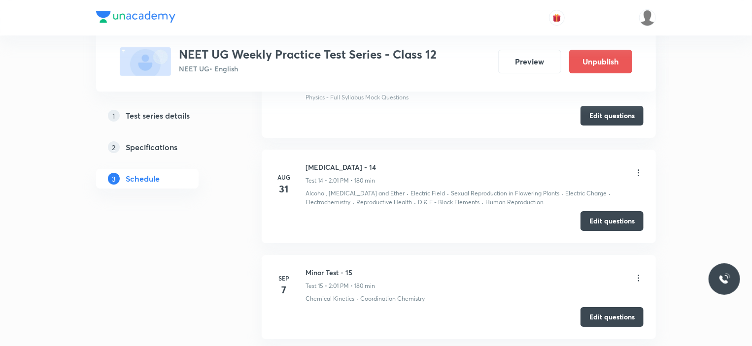
scroll to position [1675, 0]
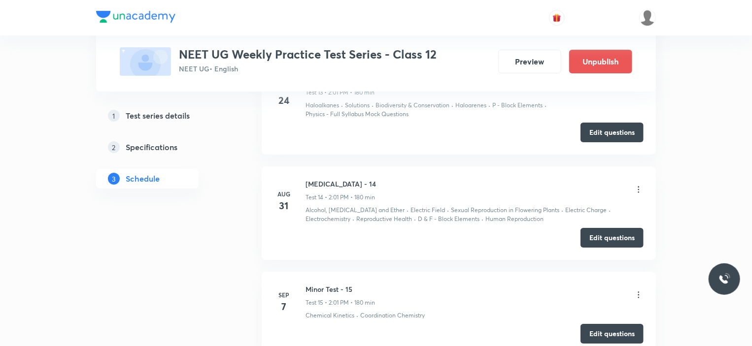
click at [637, 185] on icon at bounding box center [638, 190] width 10 height 10
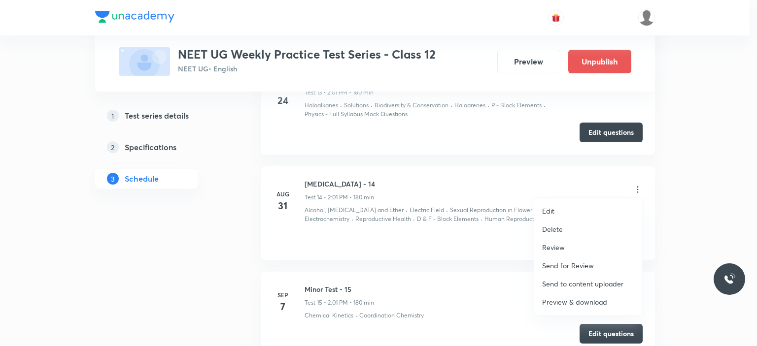
click at [568, 299] on p "Preview & download" at bounding box center [574, 302] width 65 height 10
click at [9, 268] on div at bounding box center [378, 173] width 757 height 346
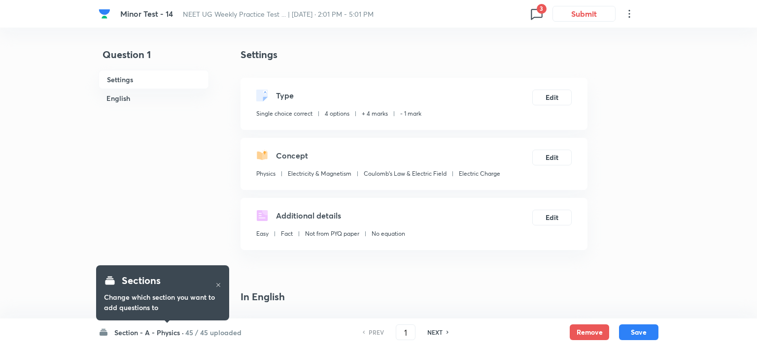
checkbox input "true"
click at [433, 333] on h6 "NEXT" at bounding box center [432, 332] width 15 height 9
type input "2"
click at [433, 333] on h6 "NEXT" at bounding box center [432, 332] width 15 height 9
checkbox input "true"
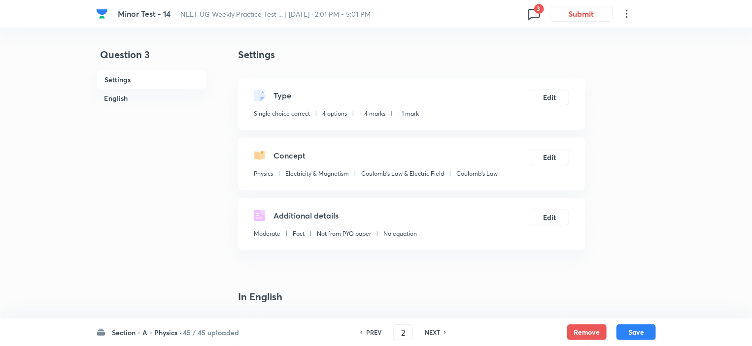
type input "3"
checkbox input "false"
click at [433, 333] on h6 "NEXT" at bounding box center [432, 332] width 15 height 9
checkbox input "true"
type input "4"
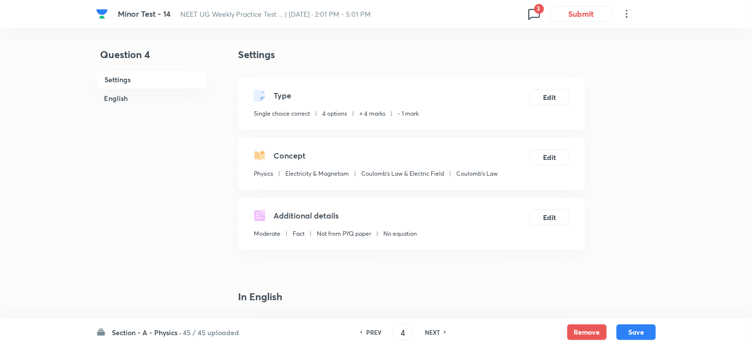
checkbox input "false"
click at [433, 333] on h6 "NEXT" at bounding box center [432, 332] width 15 height 9
checkbox input "true"
type input "5"
checkbox input "false"
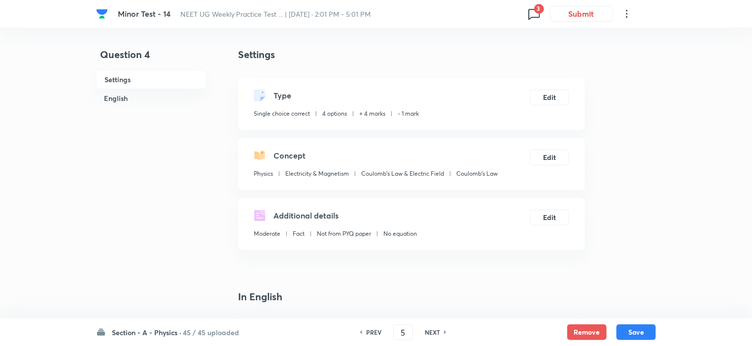
checkbox input "true"
click at [433, 333] on h6 "NEXT" at bounding box center [432, 332] width 15 height 9
type input "6"
checkbox input "false"
checkbox input "true"
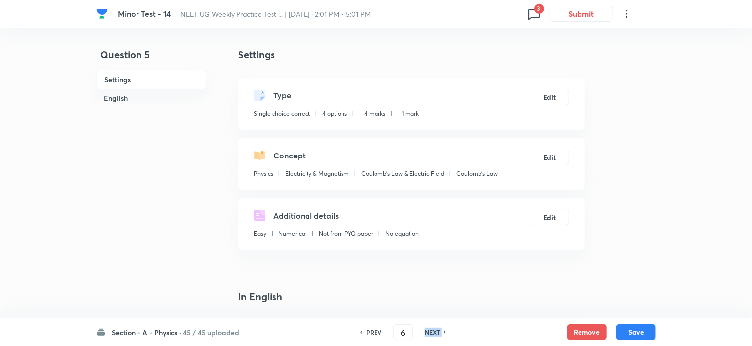
click at [433, 333] on h6 "NEXT" at bounding box center [432, 332] width 15 height 9
type input "7"
checkbox input "false"
checkbox input "true"
click at [433, 333] on h6 "NEXT" at bounding box center [432, 332] width 15 height 9
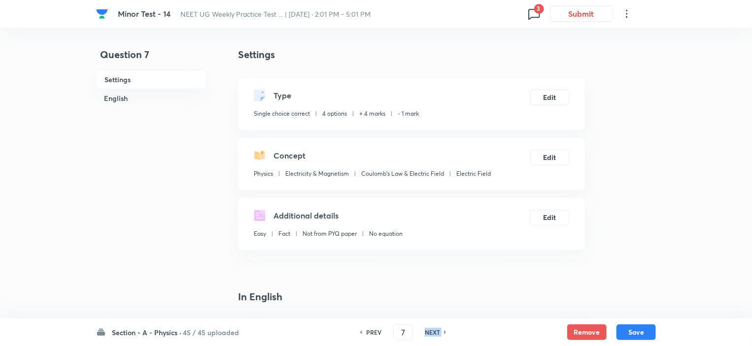
type input "8"
checkbox input "false"
checkbox input "true"
click at [433, 333] on h6 "NEXT" at bounding box center [432, 332] width 15 height 9
type input "9"
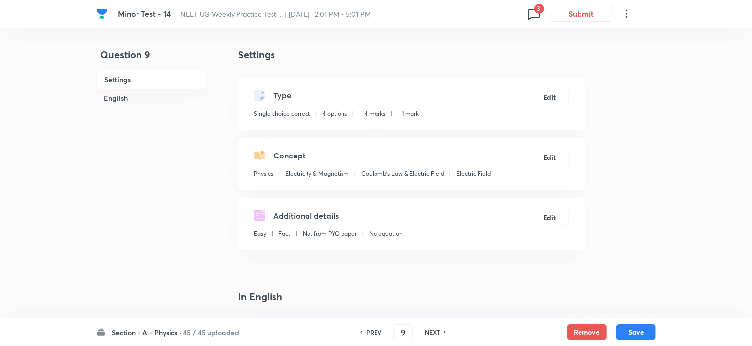
checkbox input "false"
checkbox input "true"
click at [433, 333] on h6 "NEXT" at bounding box center [432, 332] width 15 height 9
type input "10"
checkbox input "false"
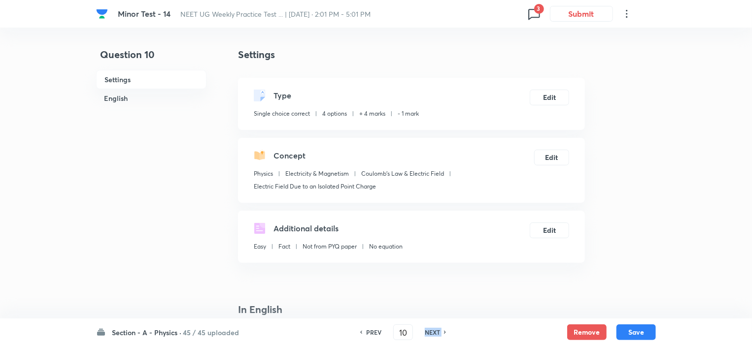
checkbox input "true"
click at [433, 333] on h6 "NEXT" at bounding box center [432, 332] width 15 height 9
type input "11"
checkbox input "false"
checkbox input "true"
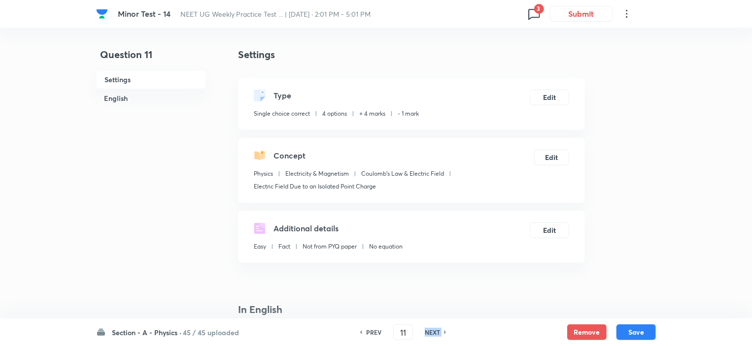
click at [433, 333] on h6 "NEXT" at bounding box center [432, 332] width 15 height 9
type input "12"
checkbox input "false"
checkbox input "true"
click at [433, 333] on h6 "NEXT" at bounding box center [432, 332] width 15 height 9
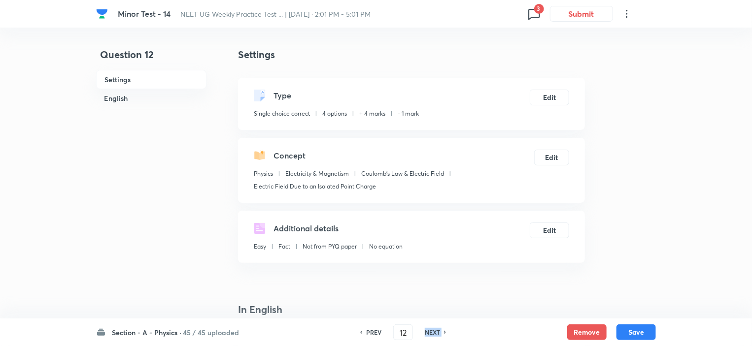
type input "13"
checkbox input "false"
checkbox input "true"
click at [433, 333] on h6 "NEXT" at bounding box center [432, 332] width 15 height 9
type input "14"
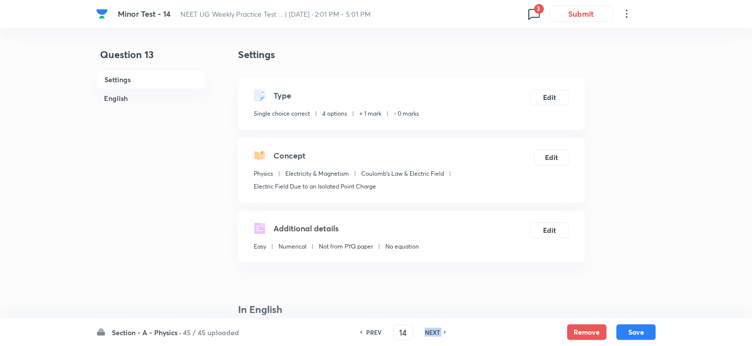
checkbox input "false"
checkbox input "true"
click at [433, 333] on h6 "NEXT" at bounding box center [432, 332] width 15 height 9
type input "15"
checkbox input "false"
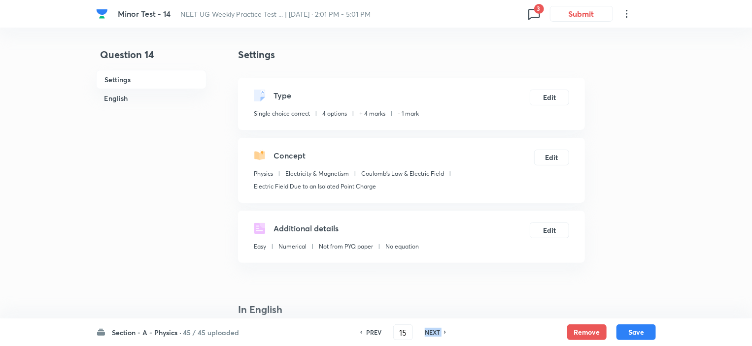
checkbox input "true"
click at [370, 333] on h6 "PREV" at bounding box center [373, 332] width 15 height 9
type input "14"
checkbox input "false"
checkbox input "true"
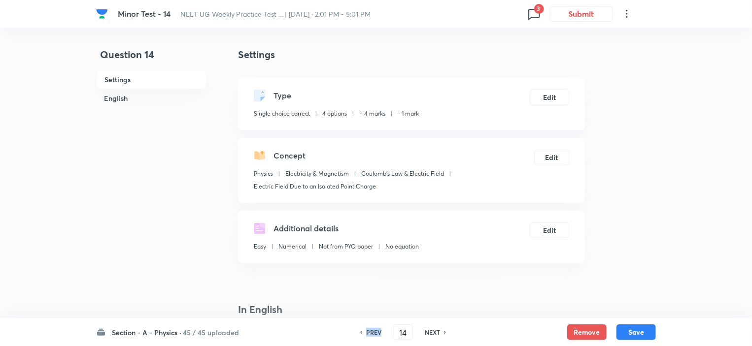
click at [370, 333] on h6 "PREV" at bounding box center [373, 332] width 15 height 9
type input "13"
checkbox input "false"
checkbox input "true"
click at [370, 333] on h6 "PREV" at bounding box center [373, 332] width 15 height 9
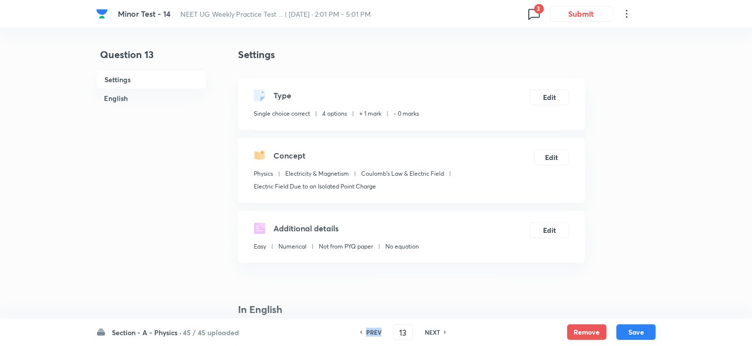
type input "12"
checkbox input "false"
checkbox input "true"
click at [432, 332] on h6 "NEXT" at bounding box center [432, 332] width 15 height 9
type input "13"
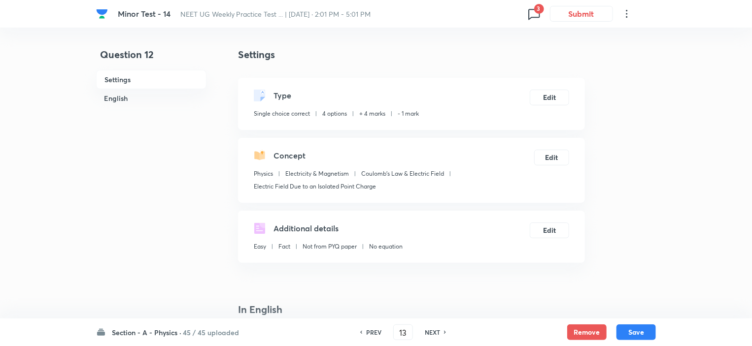
checkbox input "false"
checkbox input "true"
click at [551, 99] on button "Edit" at bounding box center [549, 97] width 39 height 16
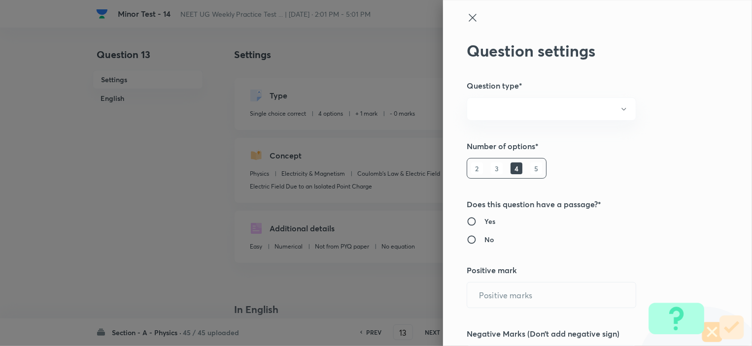
radio input "true"
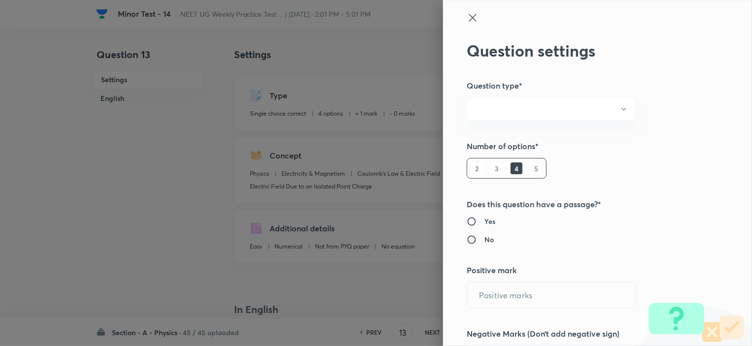
radio input "true"
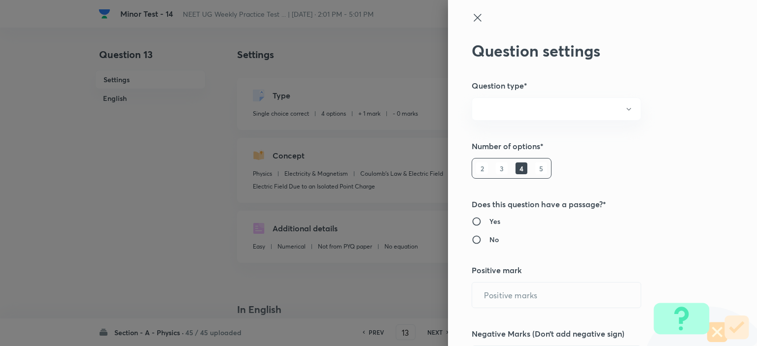
type input "1"
type input "0"
type input "Physics"
type input "Electricity & Magnetism"
type input "Coulomb's Law & Electric Field"
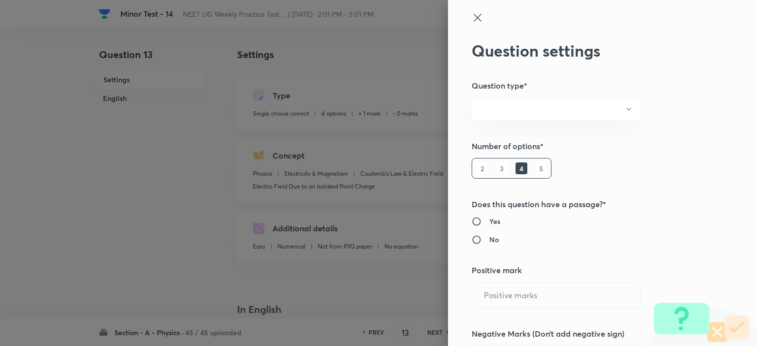
type input "Electric Field Due to an Isolated Point Charge"
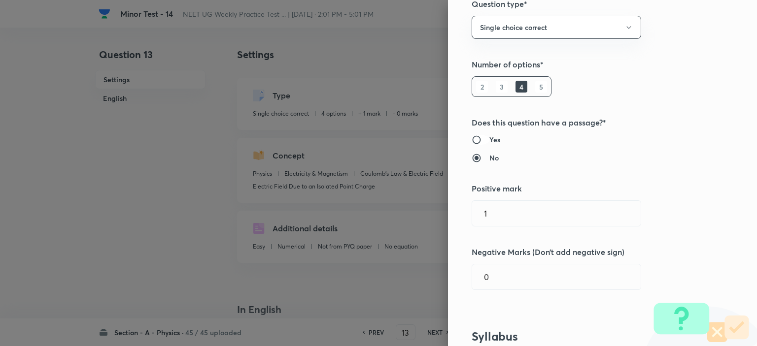
scroll to position [99, 0]
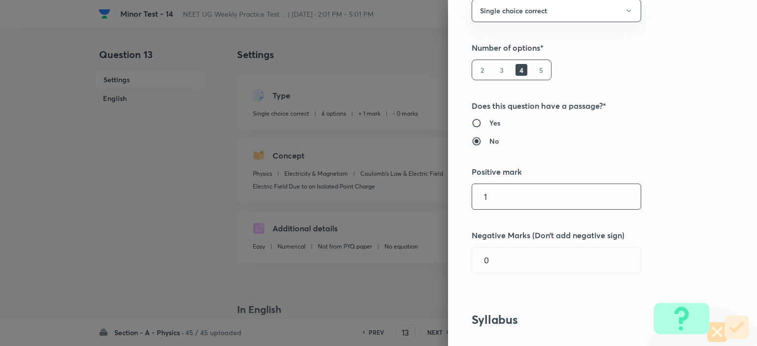
drag, startPoint x: 485, startPoint y: 198, endPoint x: 463, endPoint y: 200, distance: 21.8
click at [463, 200] on div "Question settings Question type* Single choice correct Number of options* 2 3 4…" at bounding box center [602, 173] width 309 height 346
type input "4"
click at [499, 264] on input "0" at bounding box center [556, 260] width 168 height 25
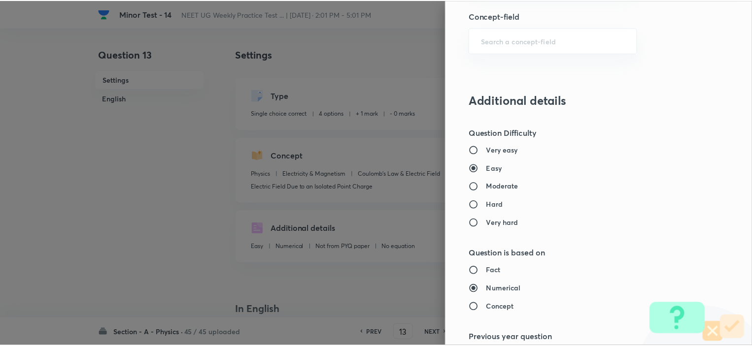
scroll to position [995, 0]
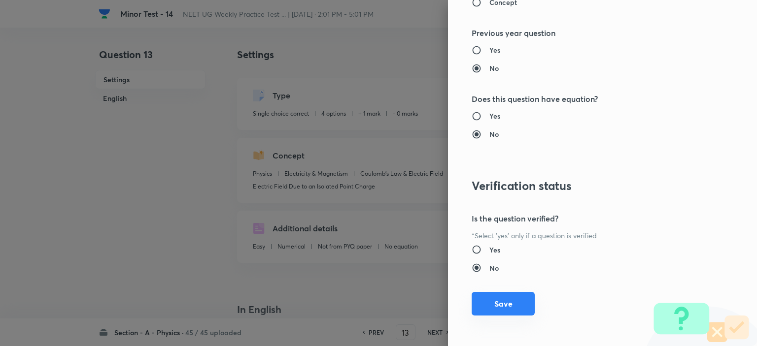
type input "1"
click at [496, 302] on button "Save" at bounding box center [502, 304] width 63 height 24
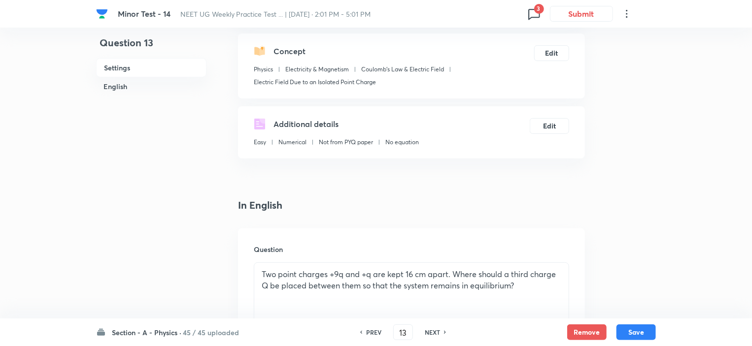
scroll to position [591, 0]
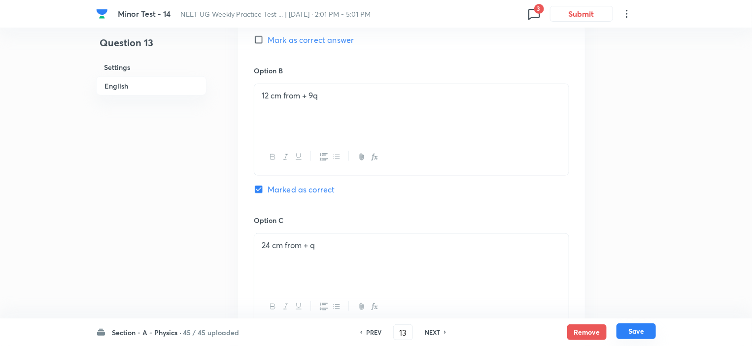
click at [629, 327] on button "Save" at bounding box center [635, 332] width 39 height 16
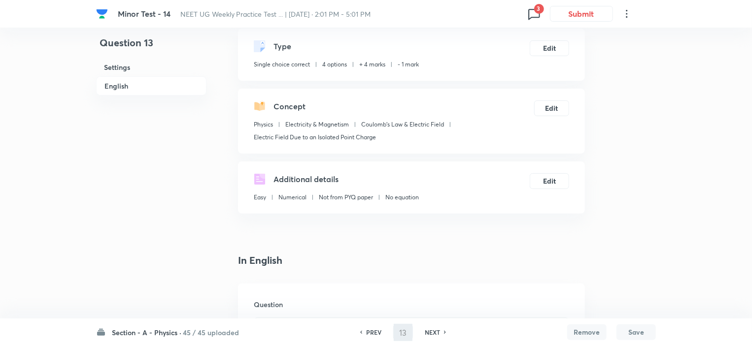
type input "14"
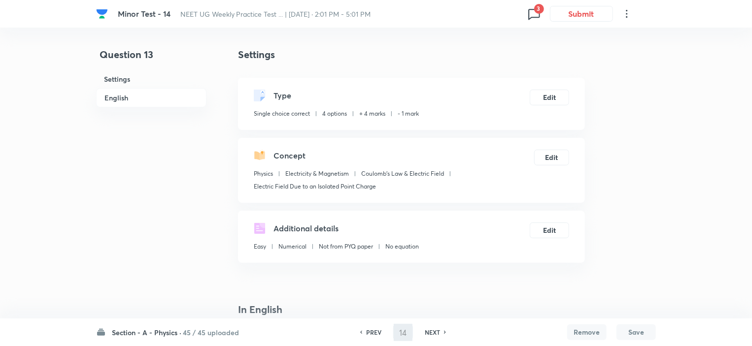
checkbox input "false"
checkbox input "true"
click at [370, 336] on h6 "PREV" at bounding box center [373, 332] width 15 height 9
type input "13"
checkbox input "false"
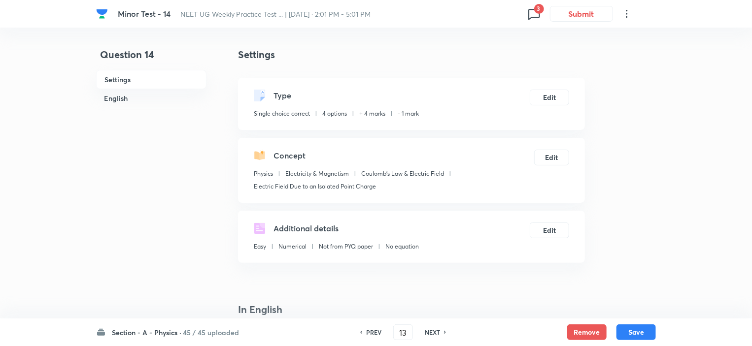
checkbox input "true"
click at [368, 329] on h6 "PREV" at bounding box center [373, 332] width 15 height 9
type input "12"
checkbox input "false"
checkbox input "true"
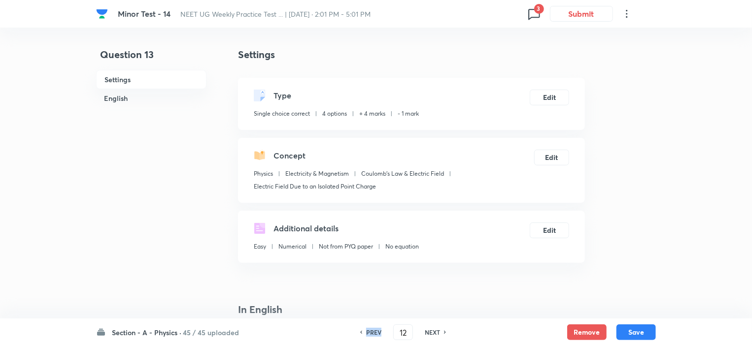
click at [368, 329] on h6 "PREV" at bounding box center [373, 332] width 15 height 9
type input "11"
checkbox input "false"
checkbox input "true"
click at [441, 331] on div "NEXT" at bounding box center [434, 332] width 26 height 9
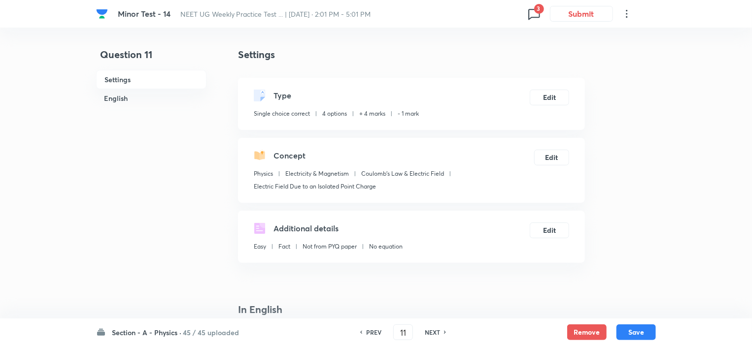
type input "12"
checkbox input "false"
checkbox input "true"
click at [441, 331] on div "NEXT" at bounding box center [434, 332] width 26 height 9
type input "13"
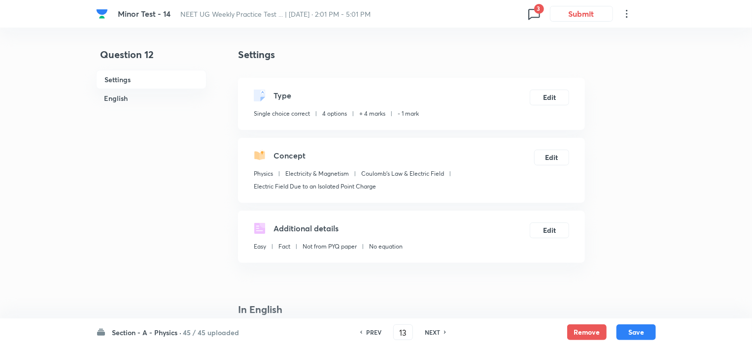
checkbox input "false"
checkbox input "true"
click at [441, 331] on div "NEXT" at bounding box center [434, 332] width 26 height 9
type input "14"
checkbox input "false"
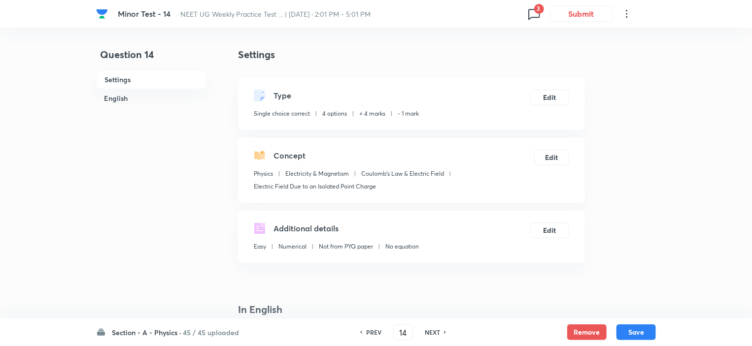
checkbox input "true"
click at [441, 331] on div "NEXT" at bounding box center [434, 332] width 26 height 9
type input "15"
checkbox input "false"
checkbox input "true"
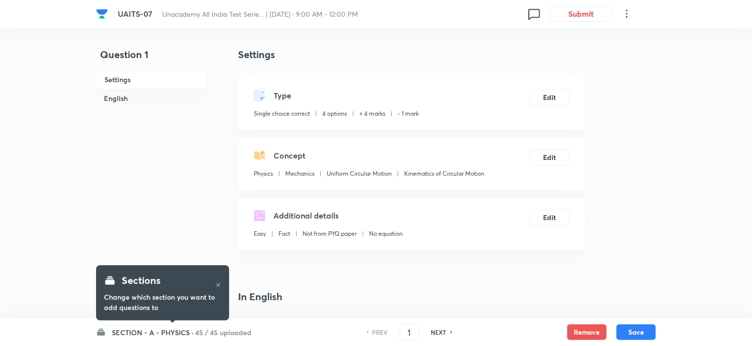
checkbox input "true"
click at [162, 331] on h6 "SECTION - A - PHYSICS ·" at bounding box center [153, 333] width 82 height 10
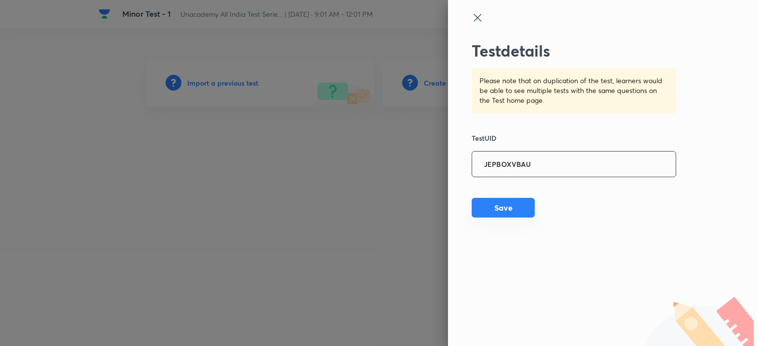
type input "JEPBOXVBAU"
click at [519, 206] on button "Save" at bounding box center [502, 208] width 63 height 20
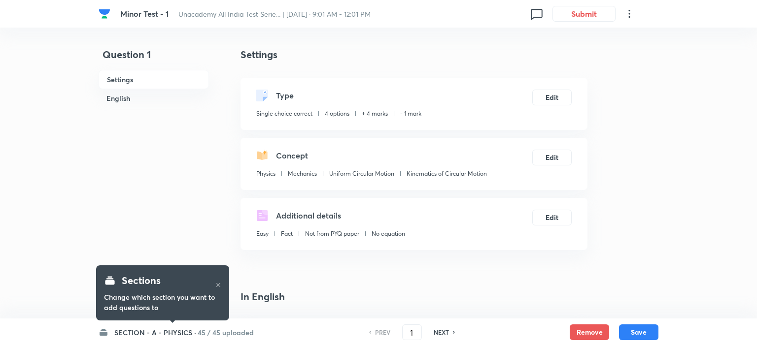
checkbox input "true"
